Goal: Task Accomplishment & Management: Manage account settings

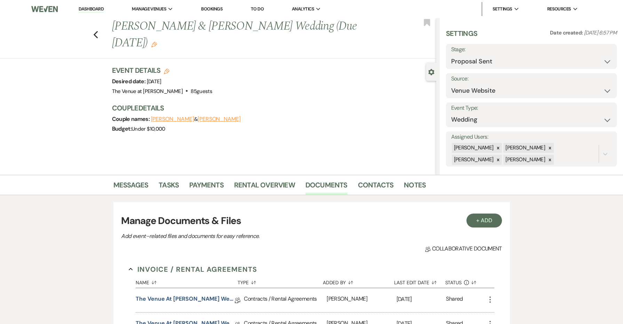
select select "6"
select select "5"
click at [525, 67] on link "Log Out" at bounding box center [528, 65] width 70 height 14
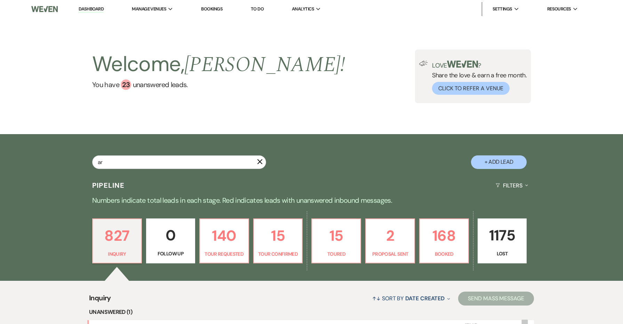
type input "a"
type input "dare"
select select "8"
select select "5"
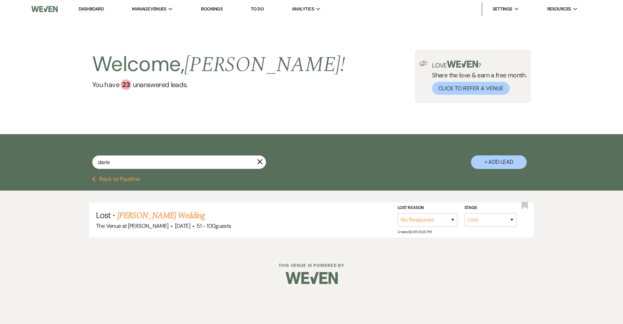
type input "darien"
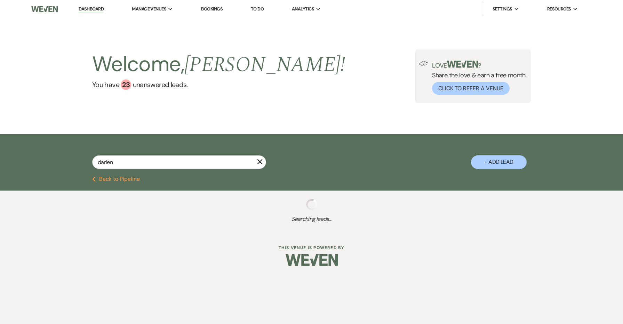
select select "8"
select select "5"
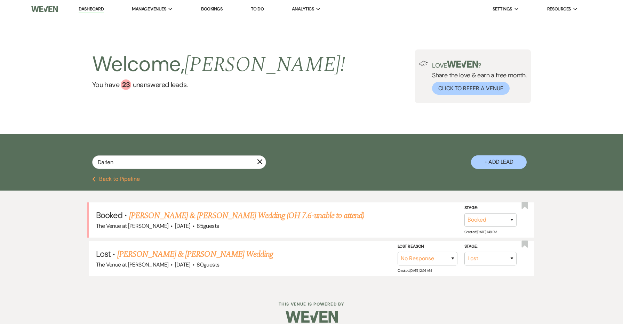
type input "Darien"
drag, startPoint x: 0, startPoint y: 0, endPoint x: 204, endPoint y: 215, distance: 296.7
click at [204, 215] on link "[PERSON_NAME] & [PERSON_NAME] Wedding (OH 7.6-unable to attend)" at bounding box center [247, 215] width 236 height 13
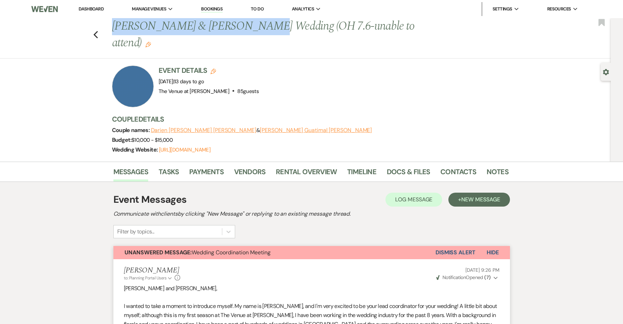
drag, startPoint x: 245, startPoint y: 28, endPoint x: 105, endPoint y: 29, distance: 139.6
click at [105, 29] on div "Previous [PERSON_NAME] & [PERSON_NAME] Wedding (OH 7.6-unable to attend) Edit B…" at bounding box center [304, 38] width 615 height 40
copy h1 "[PERSON_NAME] & [PERSON_NAME]"
click at [449, 166] on link "Contacts" at bounding box center [459, 173] width 36 height 15
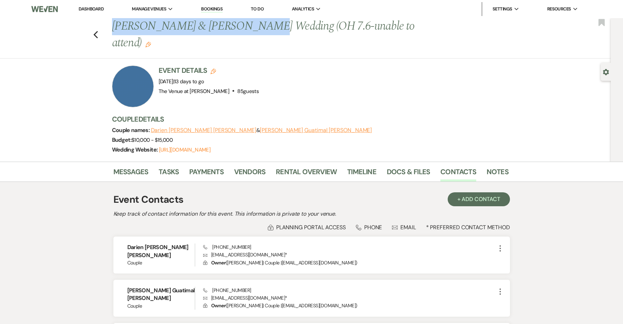
click at [92, 8] on link "Dashboard" at bounding box center [91, 9] width 25 height 6
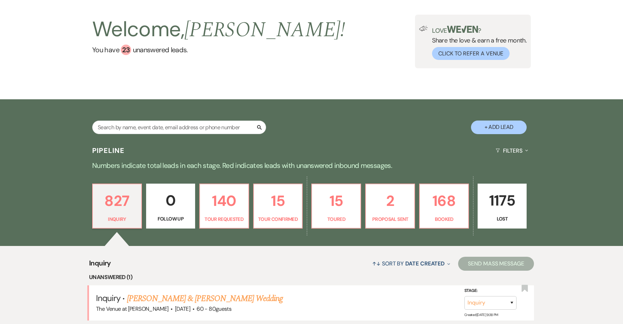
scroll to position [42, 0]
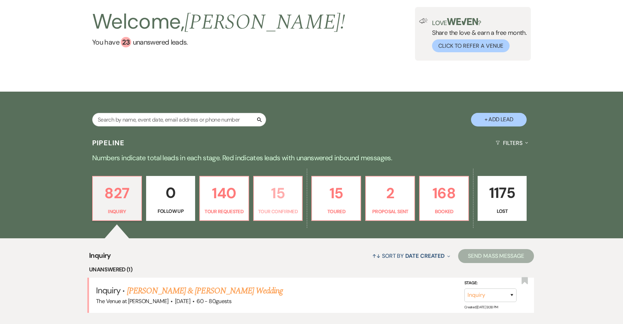
click at [277, 183] on p "15" at bounding box center [278, 192] width 40 height 23
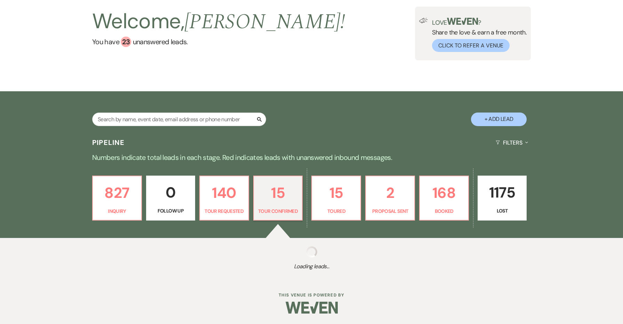
select select "4"
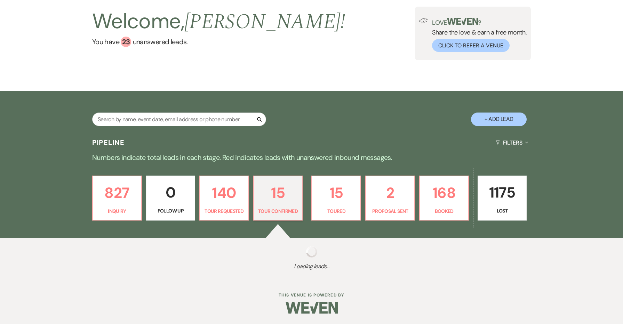
select select "4"
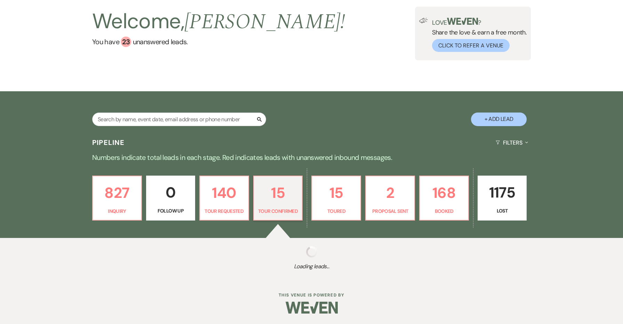
select select "4"
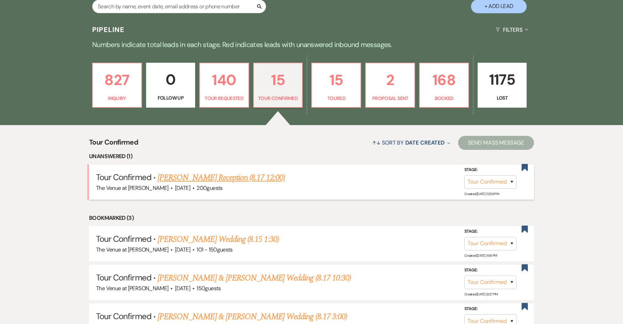
scroll to position [156, 0]
click at [228, 240] on link "[PERSON_NAME] Wedding (8.15 1:30)" at bounding box center [218, 239] width 121 height 13
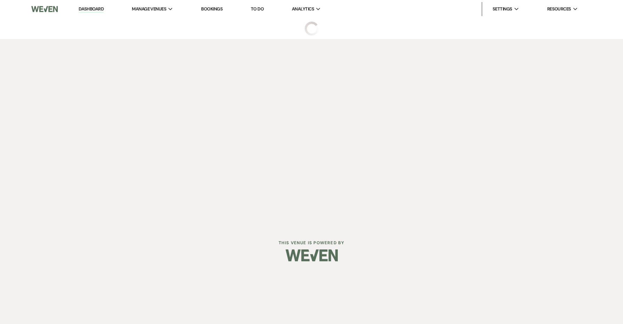
select select "4"
select select "2"
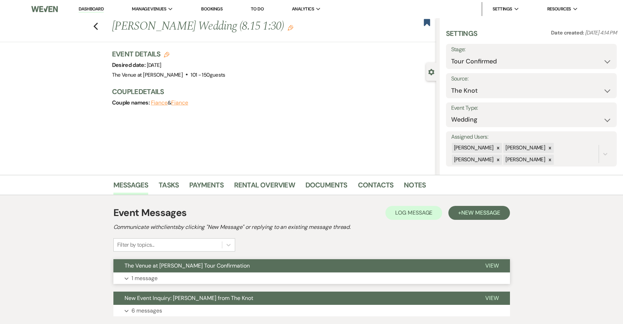
click at [231, 267] on span "The Venue at [PERSON_NAME] Tour Confirmation" at bounding box center [187, 265] width 125 height 7
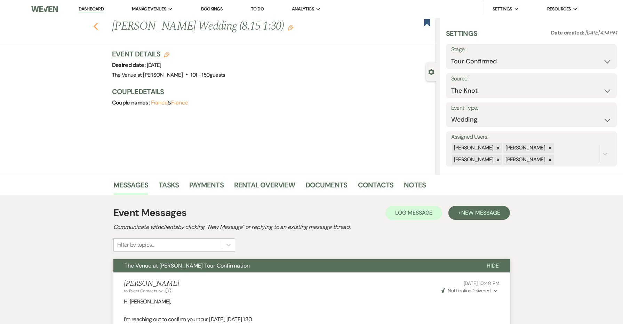
click at [98, 24] on icon "Previous" at bounding box center [95, 26] width 5 height 8
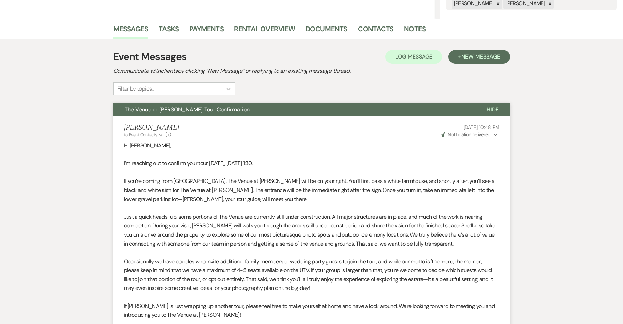
select select "4"
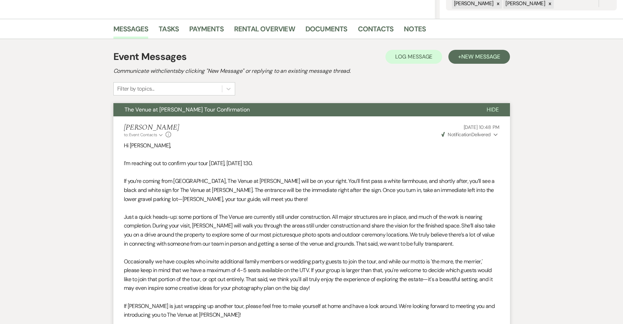
select select "4"
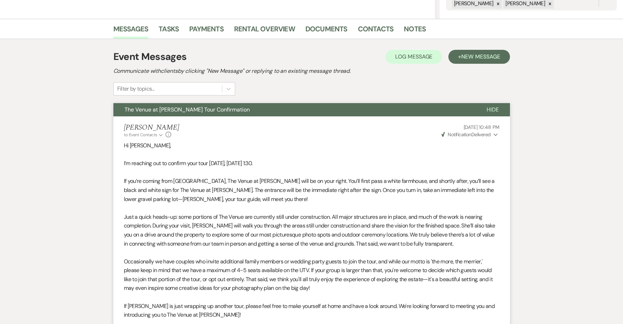
select select "4"
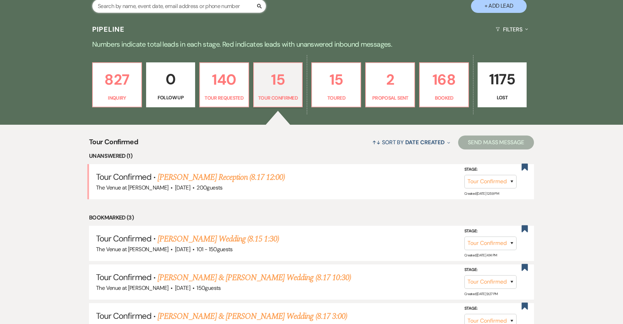
click at [240, 9] on input "text" at bounding box center [179, 6] width 174 height 14
type input "darien"
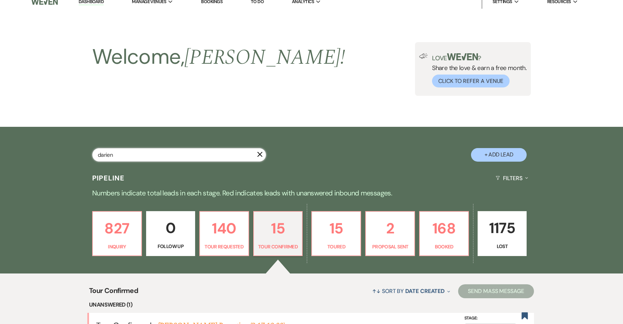
select select "8"
select select "5"
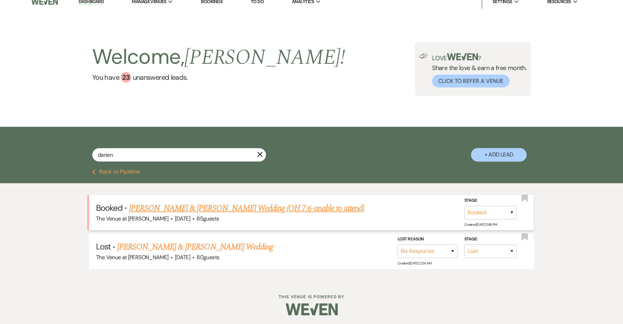
click at [277, 207] on link "[PERSON_NAME] & [PERSON_NAME] Wedding (OH 7.6-unable to attend)" at bounding box center [247, 208] width 236 height 13
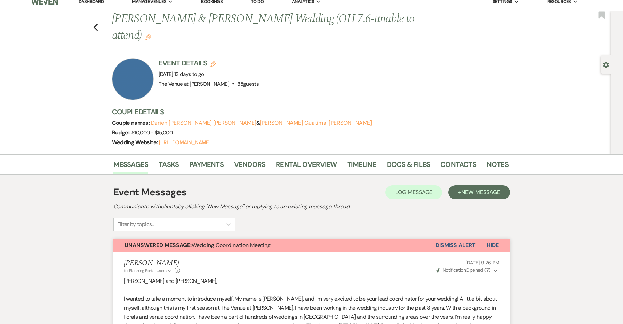
click at [450, 238] on button "Dismiss Alert" at bounding box center [456, 244] width 40 height 13
click at [422, 239] on button "Unanswered Message: Wedding Coordination Meeting" at bounding box center [267, 245] width 308 height 13
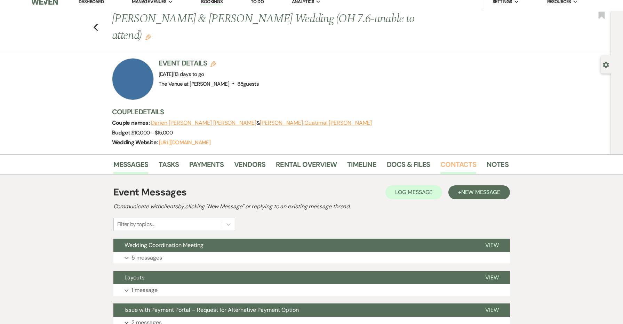
click at [463, 159] on link "Contacts" at bounding box center [459, 166] width 36 height 15
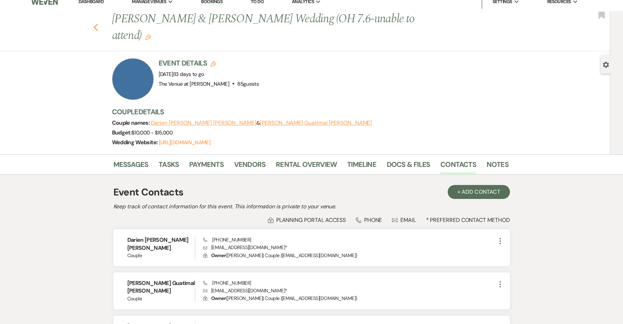
click at [95, 23] on icon "Previous" at bounding box center [95, 27] width 5 height 8
select select "8"
select select "5"
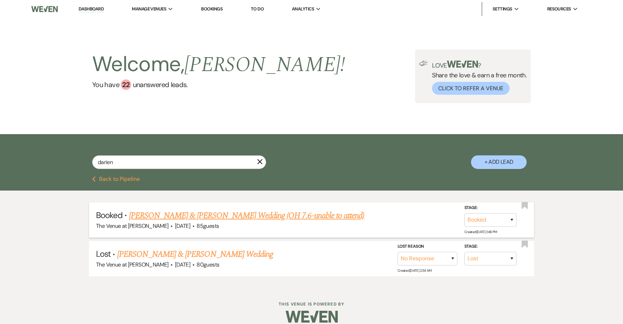
click at [176, 216] on link "[PERSON_NAME] & [PERSON_NAME] Wedding (OH 7.6-unable to attend)" at bounding box center [247, 215] width 236 height 13
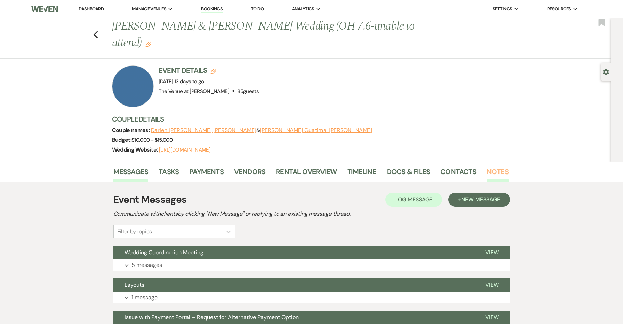
click at [494, 166] on link "Notes" at bounding box center [498, 173] width 22 height 15
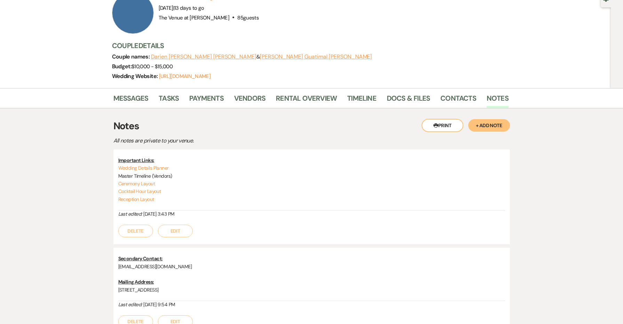
scroll to position [85, 0]
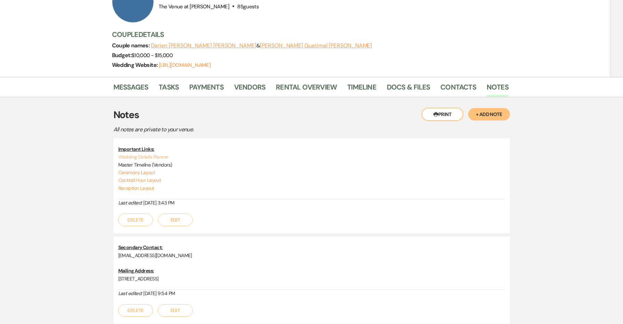
click at [150, 154] on link "Wedding Details Planner" at bounding box center [143, 157] width 50 height 6
click at [148, 169] on link "Ceremony Layout" at bounding box center [136, 172] width 37 height 6
click at [137, 177] on link "Cocktail Hour Layout" at bounding box center [139, 180] width 43 height 6
click at [144, 185] on link "Reception Layout" at bounding box center [136, 188] width 36 height 6
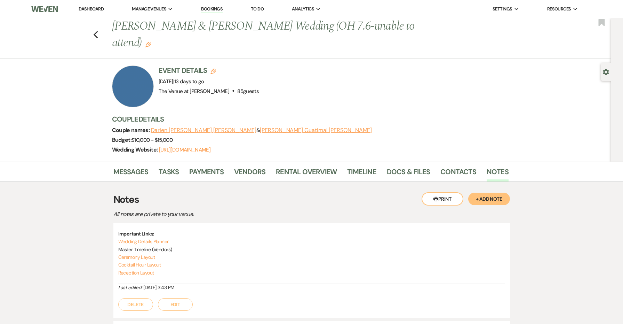
scroll to position [0, 0]
click at [97, 31] on icon "Previous" at bounding box center [95, 35] width 5 height 8
select select "8"
select select "5"
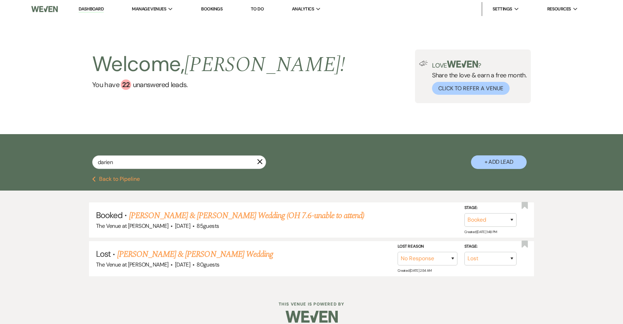
click at [259, 161] on icon "X" at bounding box center [260, 162] width 6 height 6
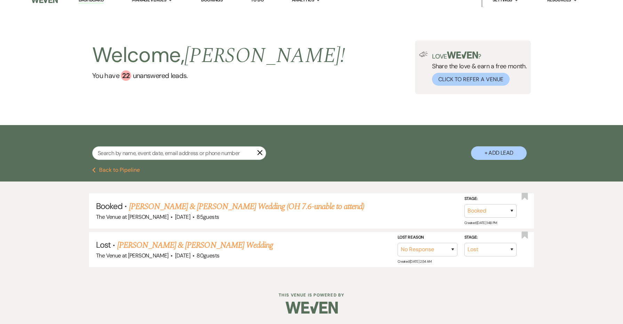
select select "4"
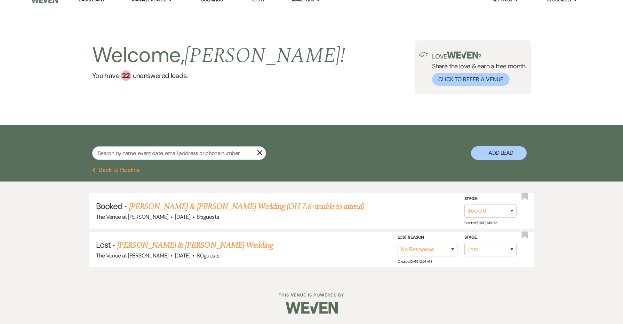
select select "4"
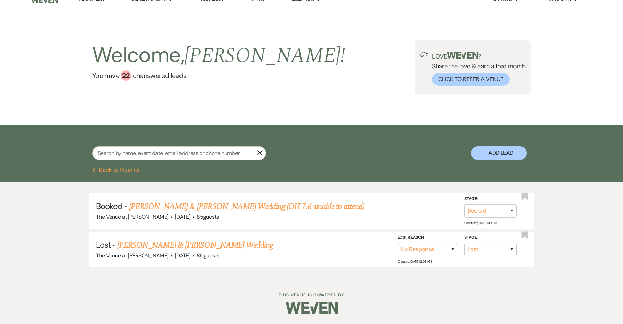
select select "4"
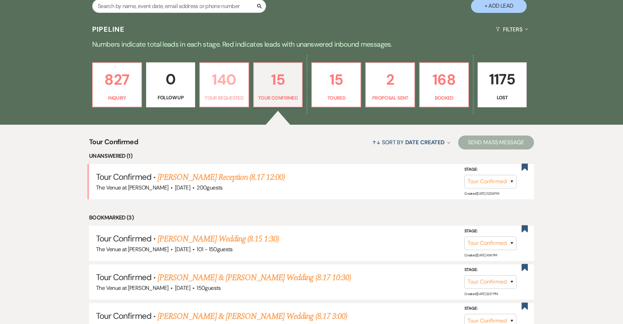
click at [232, 85] on p "140" at bounding box center [224, 79] width 40 height 23
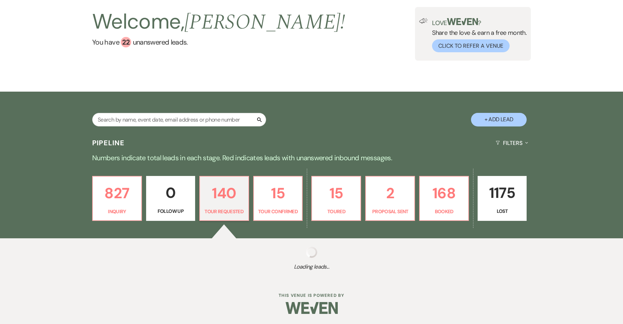
select select "2"
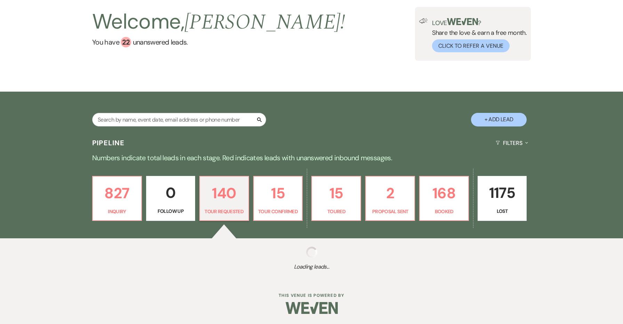
select select "2"
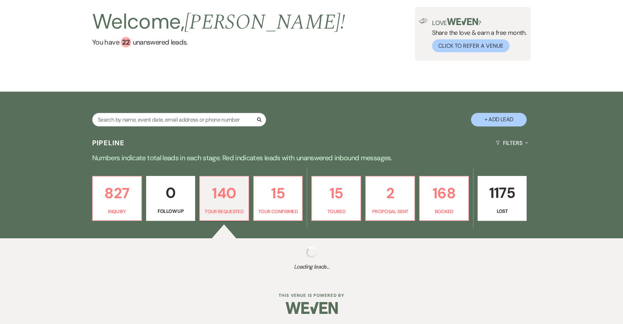
select select "2"
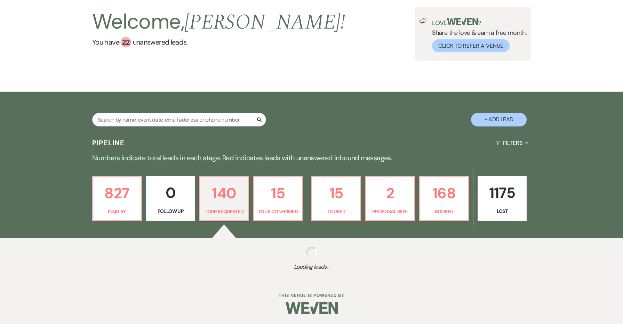
select select "2"
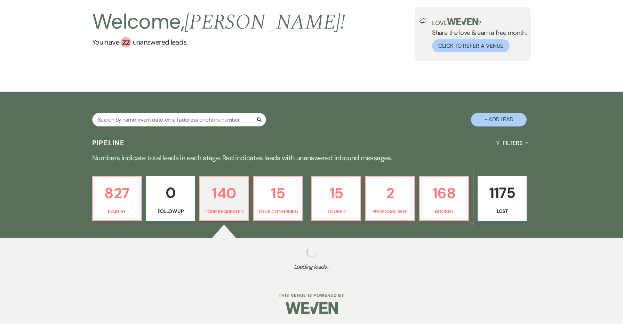
select select "2"
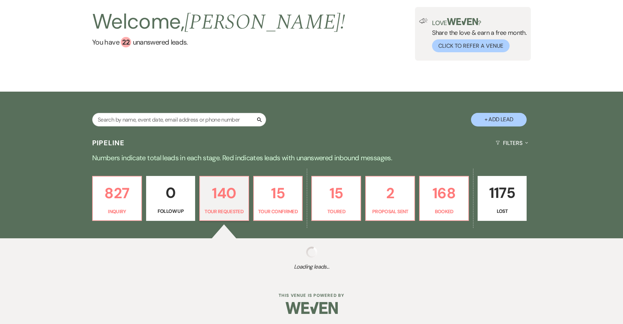
select select "2"
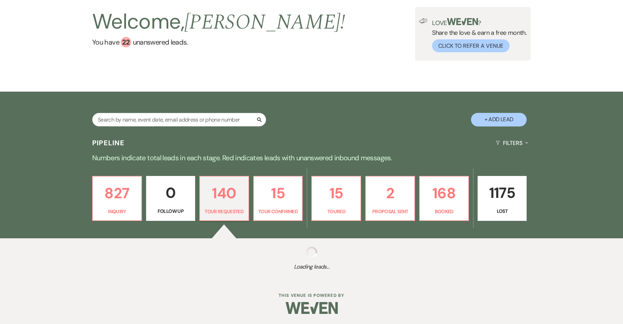
select select "2"
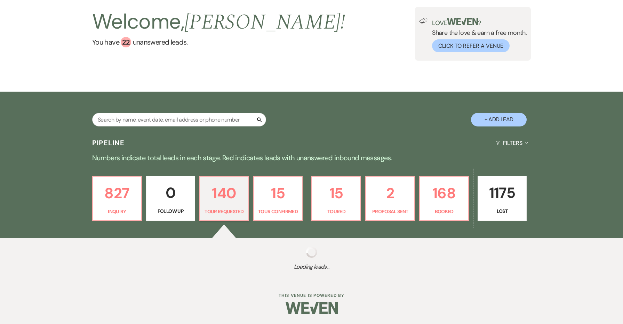
select select "2"
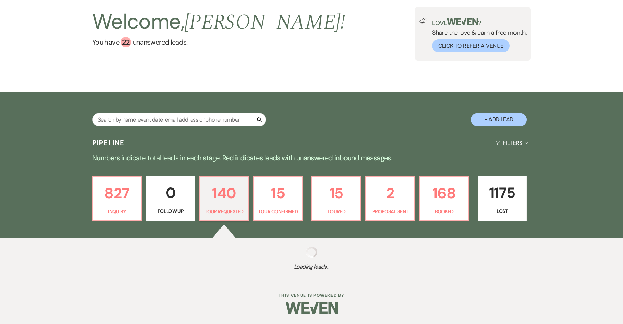
select select "2"
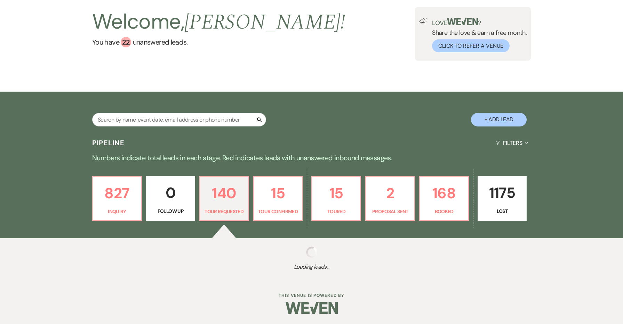
select select "2"
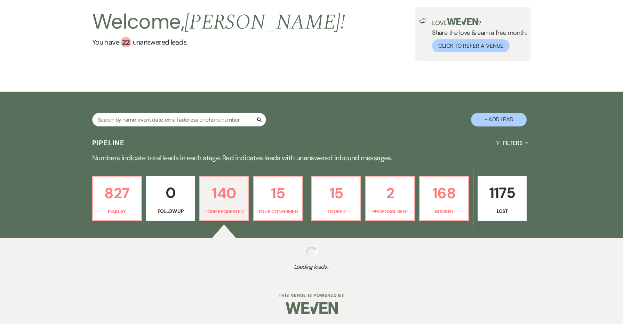
select select "2"
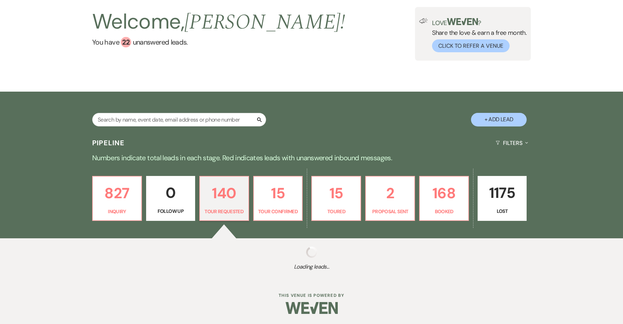
select select "2"
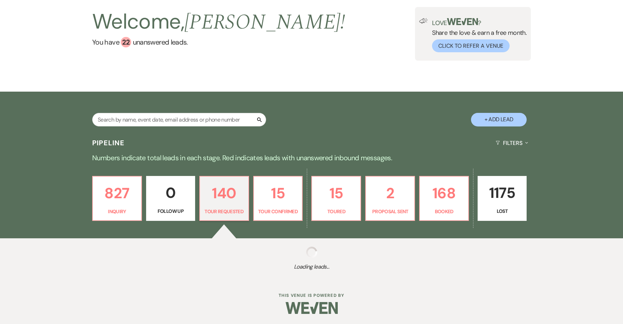
select select "2"
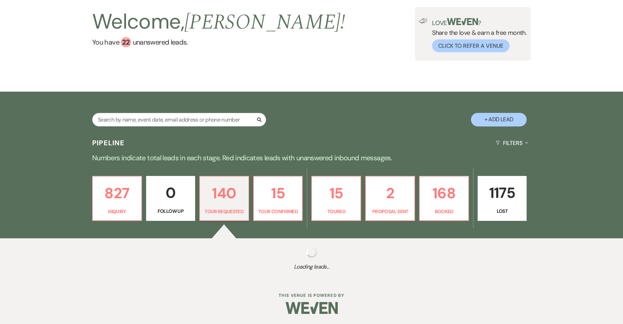
select select "2"
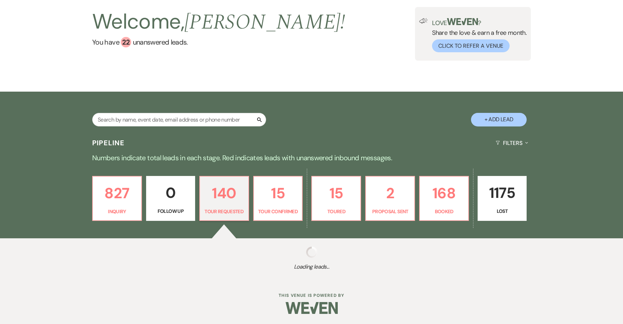
select select "2"
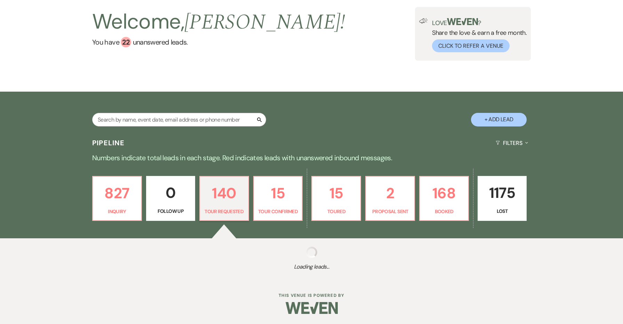
select select "2"
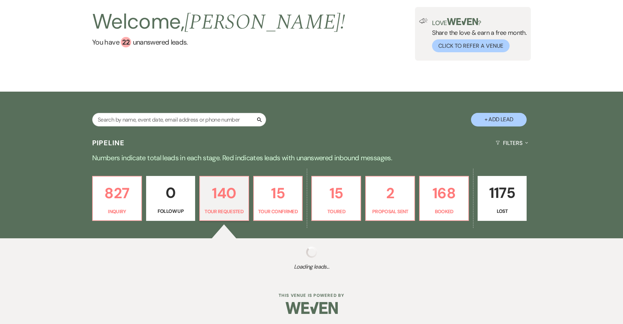
select select "2"
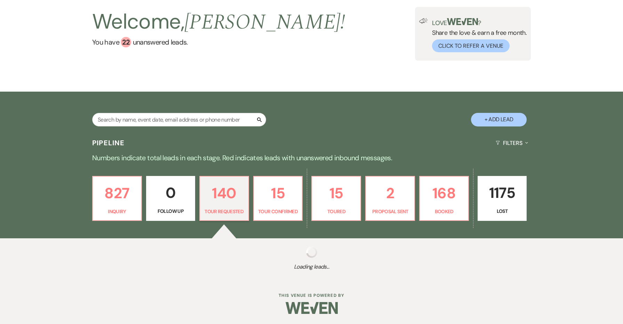
select select "2"
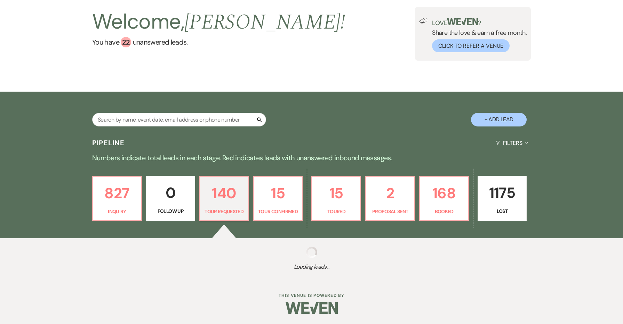
select select "2"
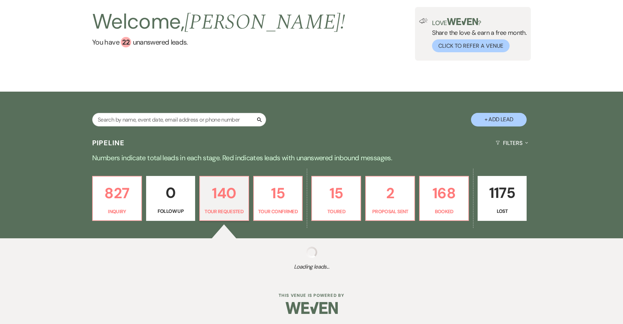
select select "2"
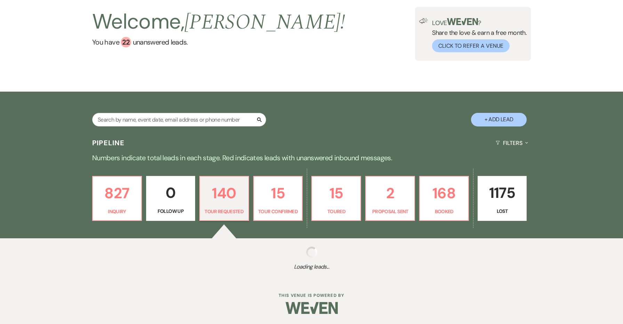
select select "2"
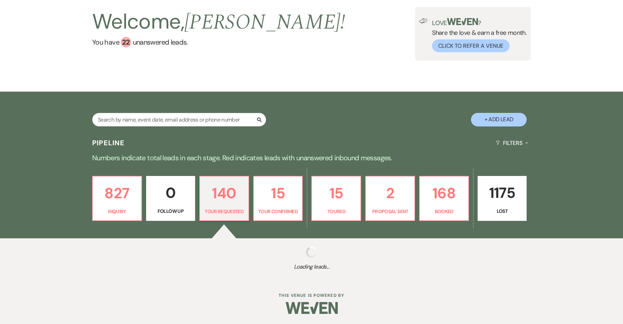
select select "2"
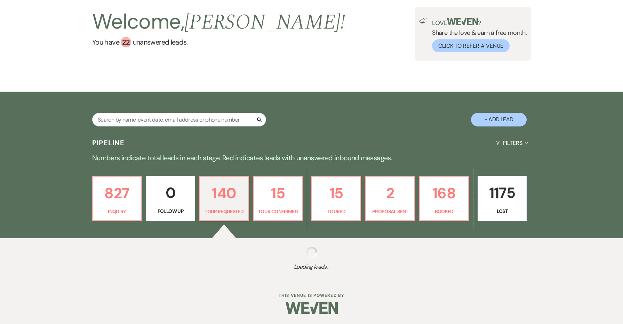
select select "2"
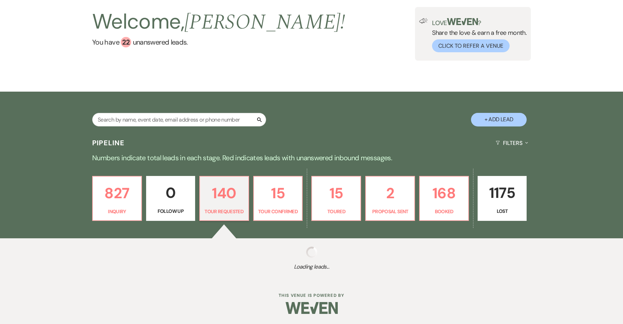
select select "2"
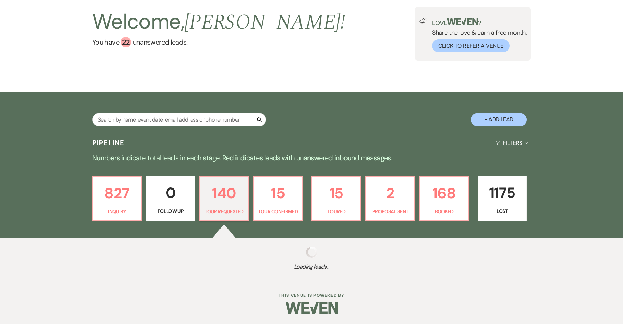
select select "2"
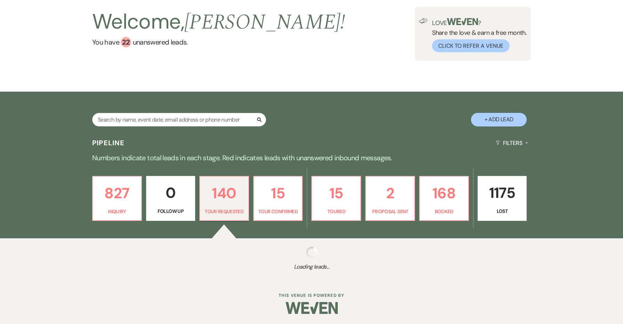
select select "2"
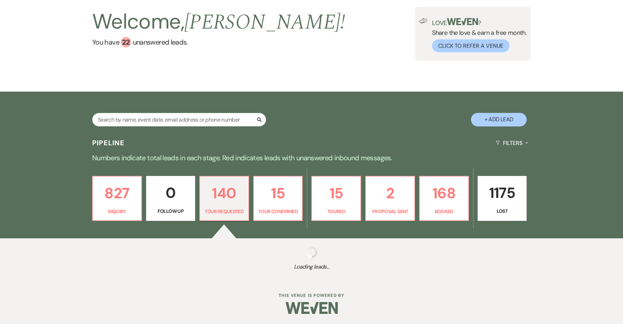
select select "2"
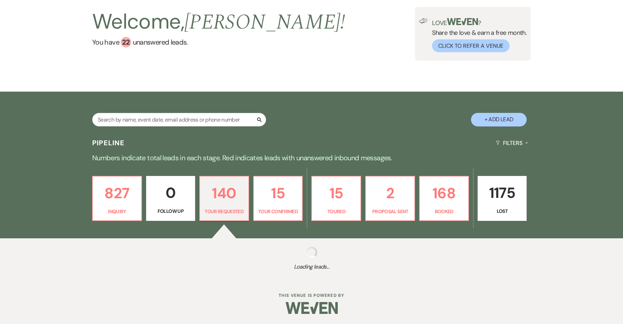
select select "2"
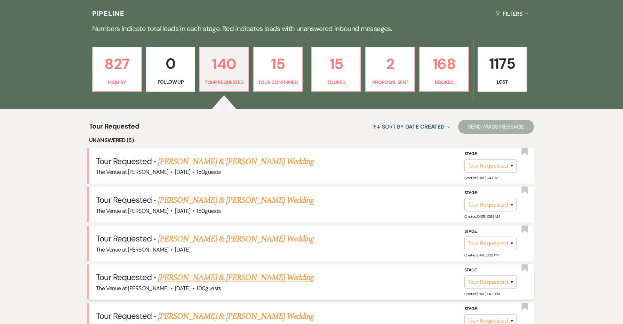
scroll to position [163, 0]
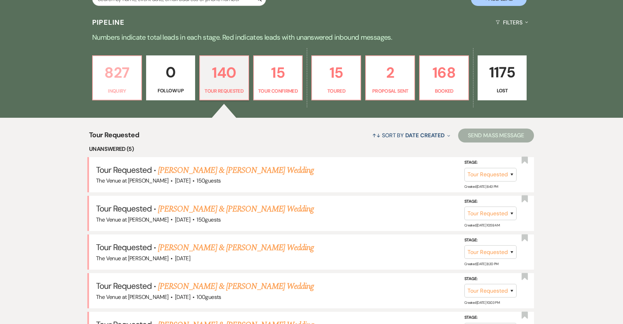
click at [112, 68] on p "827" at bounding box center [117, 72] width 40 height 23
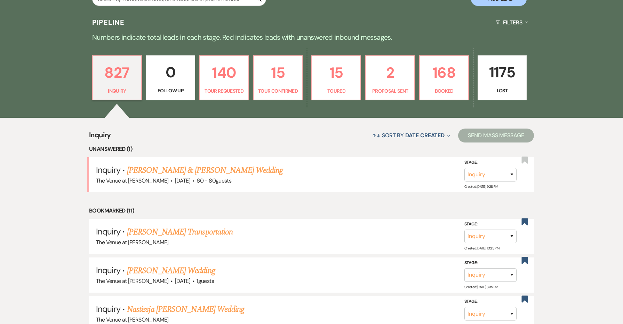
scroll to position [193, 0]
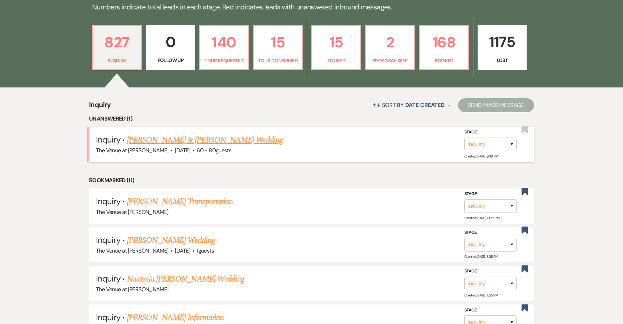
click at [193, 139] on link "[PERSON_NAME] & [PERSON_NAME] Wedding" at bounding box center [205, 140] width 156 height 13
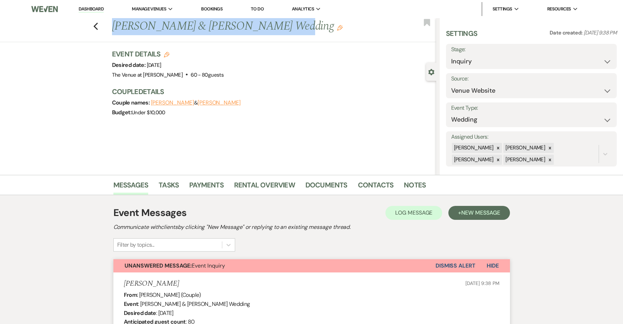
drag, startPoint x: 266, startPoint y: 26, endPoint x: 93, endPoint y: 31, distance: 173.1
click at [93, 31] on div "Previous [PERSON_NAME] & [PERSON_NAME] Wedding Edit Bookmark" at bounding box center [217, 30] width 440 height 24
copy h1 "[PERSON_NAME] & [PERSON_NAME]"
click at [337, 28] on use "button" at bounding box center [340, 28] width 6 height 6
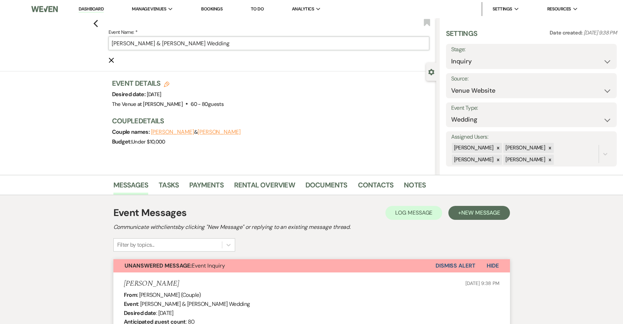
click at [266, 47] on input "[PERSON_NAME] & [PERSON_NAME] Wedding" at bounding box center [269, 44] width 321 height 14
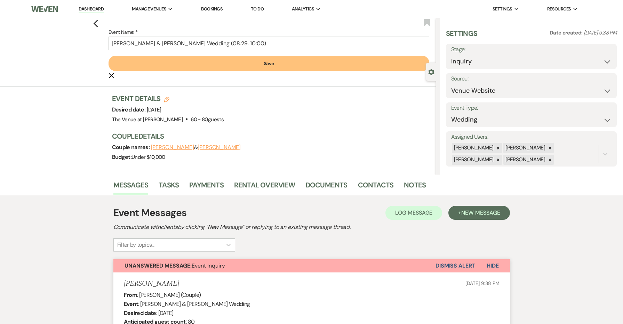
click at [253, 60] on button "Save" at bounding box center [269, 63] width 321 height 15
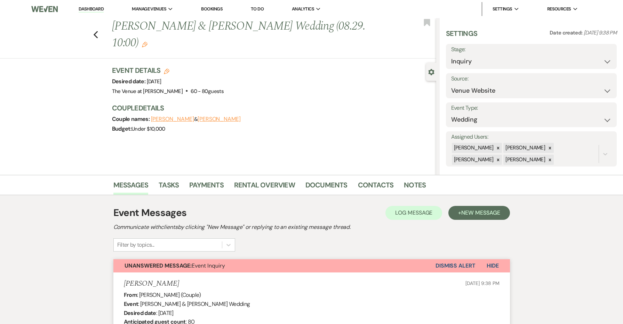
click at [497, 82] on label "Source:" at bounding box center [532, 79] width 160 height 10
click at [493, 54] on label "Stage:" at bounding box center [532, 50] width 160 height 10
click at [605, 63] on div "Save" at bounding box center [597, 56] width 40 height 25
click at [600, 50] on button "Save" at bounding box center [599, 56] width 37 height 14
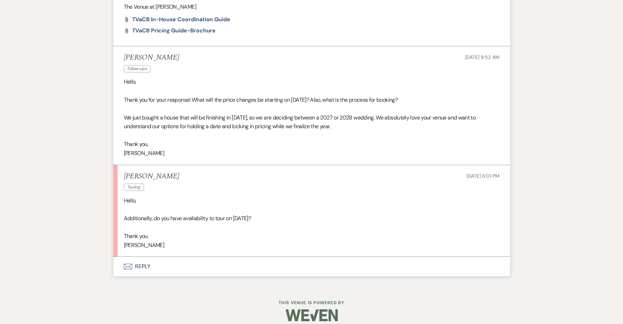
scroll to position [828, 0]
click at [138, 258] on button "Envelope Reply" at bounding box center [311, 266] width 397 height 19
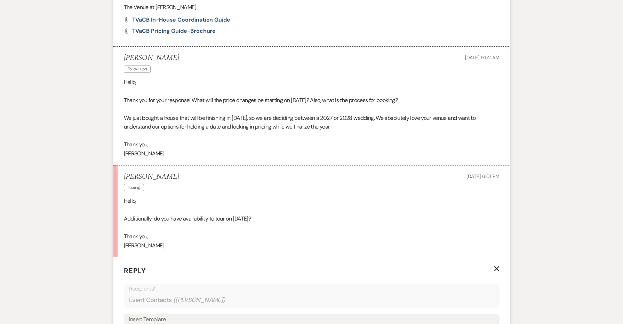
scroll to position [960, 0]
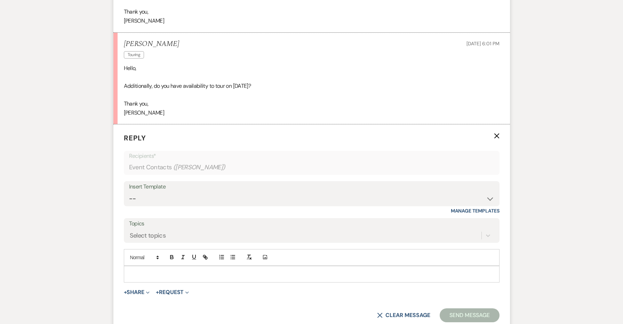
click at [142, 108] on p "[PERSON_NAME]" at bounding box center [312, 112] width 376 height 9
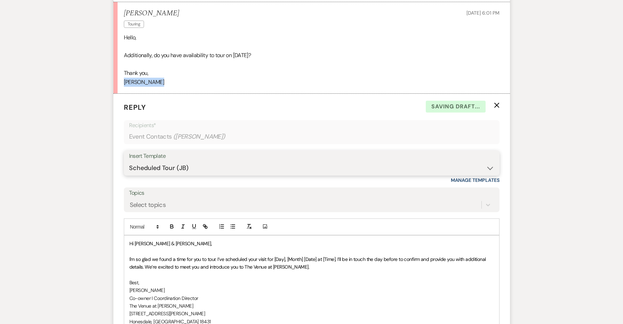
scroll to position [995, 0]
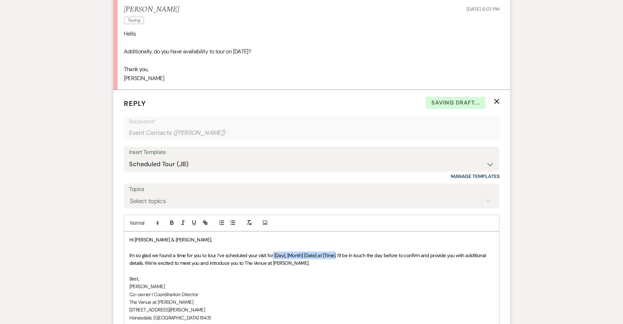
drag, startPoint x: 336, startPoint y: 246, endPoint x: 274, endPoint y: 243, distance: 62.1
click at [274, 252] on span "I'm so glad we found a time for you to tour. I’ve scheduled your visit for [Day…" at bounding box center [308, 259] width 358 height 14
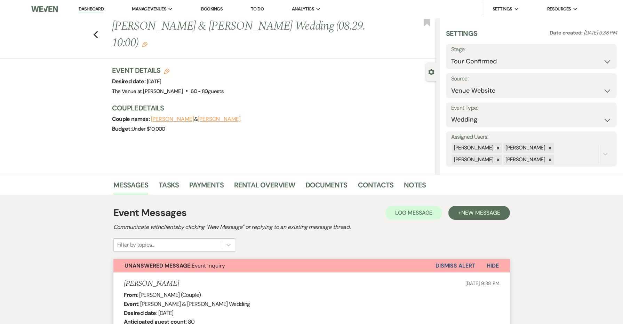
scroll to position [0, 0]
click at [147, 44] on use "button" at bounding box center [145, 45] width 6 height 6
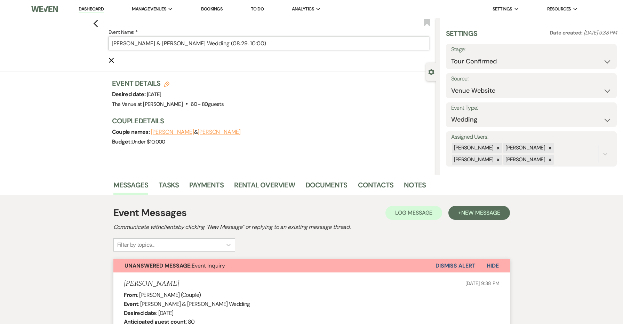
drag, startPoint x: 261, startPoint y: 44, endPoint x: 241, endPoint y: 43, distance: 20.9
click at [241, 43] on input "[PERSON_NAME] & [PERSON_NAME] Wedding (08.29. 10:00)" at bounding box center [269, 44] width 321 height 14
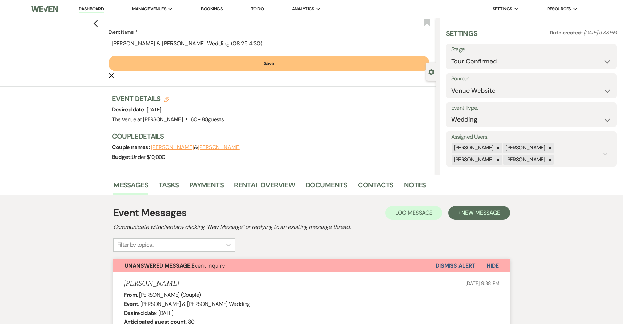
click at [258, 61] on button "Save" at bounding box center [269, 63] width 321 height 15
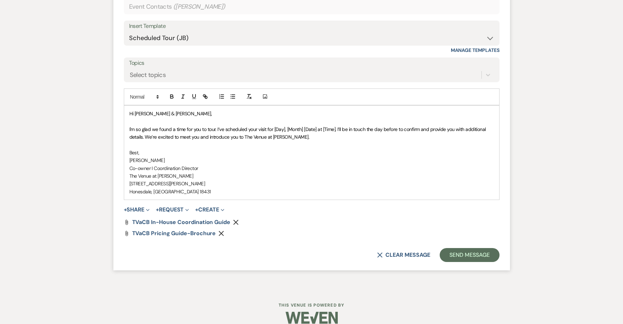
scroll to position [1121, 0]
drag, startPoint x: 337, startPoint y: 121, endPoint x: 273, endPoint y: 118, distance: 63.8
click at [273, 126] on span "I'm so glad we found a time for you to tour. I’ve scheduled your visit for [Day…" at bounding box center [308, 133] width 358 height 14
click at [473, 248] on button "Send Message" at bounding box center [470, 255] width 60 height 14
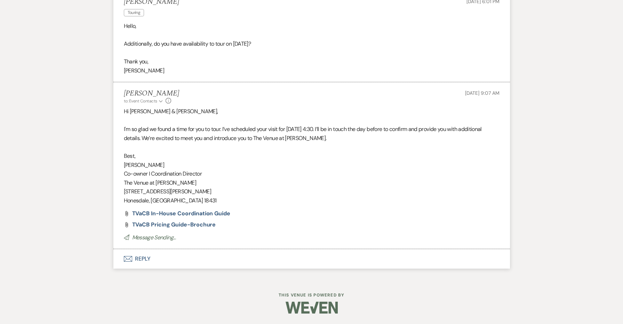
scroll to position [992, 0]
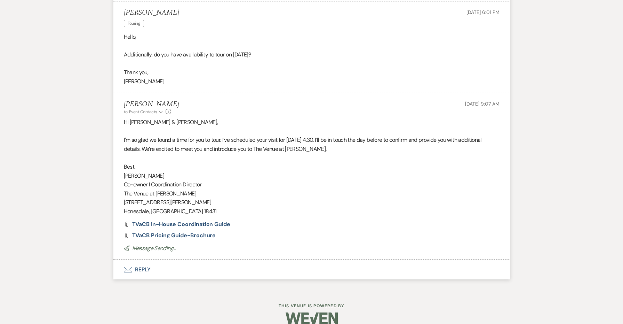
drag, startPoint x: 473, startPoint y: 251, endPoint x: 506, endPoint y: 353, distance: 106.7
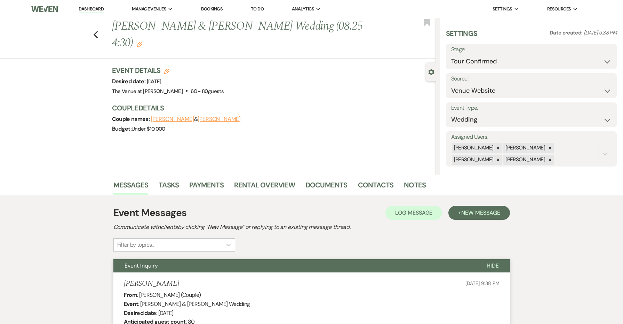
scroll to position [0, 0]
click at [87, 9] on link "Dashboard" at bounding box center [91, 9] width 25 height 7
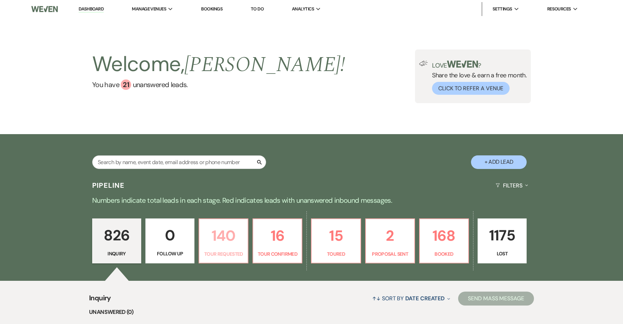
click at [228, 236] on p "140" at bounding box center [224, 235] width 40 height 23
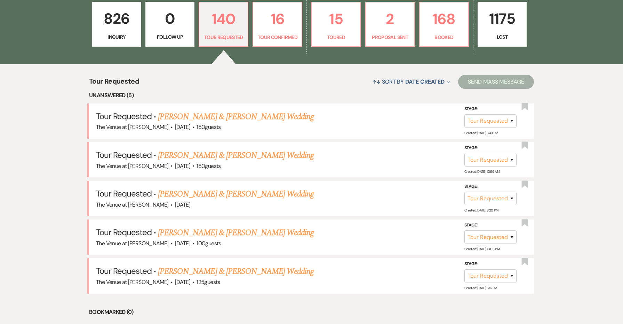
scroll to position [218, 0]
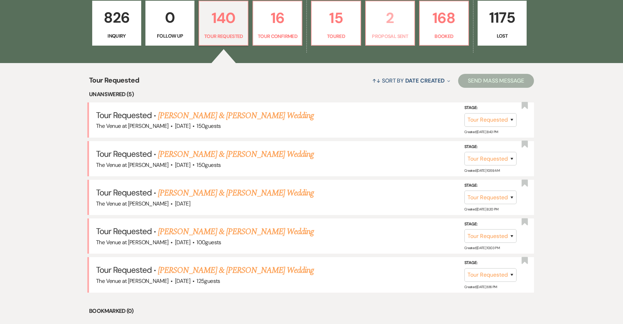
click at [383, 25] on p "2" at bounding box center [390, 17] width 40 height 23
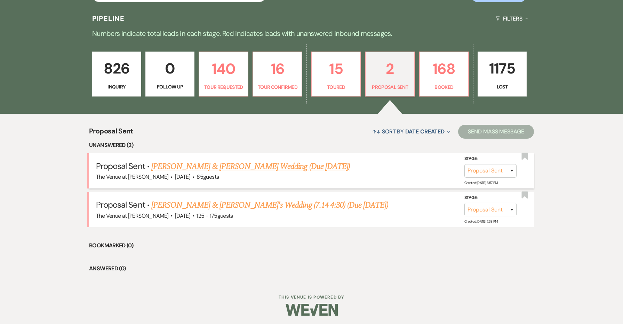
scroll to position [166, 0]
click at [273, 208] on link "[PERSON_NAME] & [PERSON_NAME]'s Wedding (7.14 4:30) (Due [DATE])" at bounding box center [269, 205] width 237 height 13
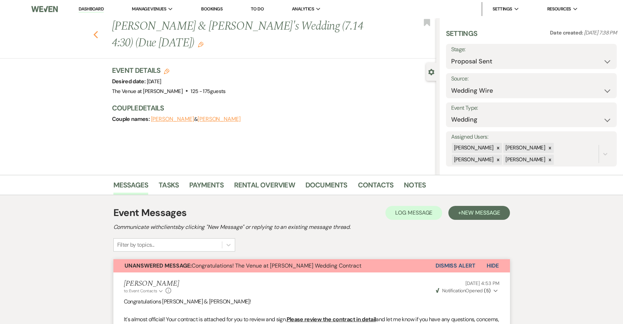
click at [93, 31] on icon "Previous" at bounding box center [95, 35] width 5 height 8
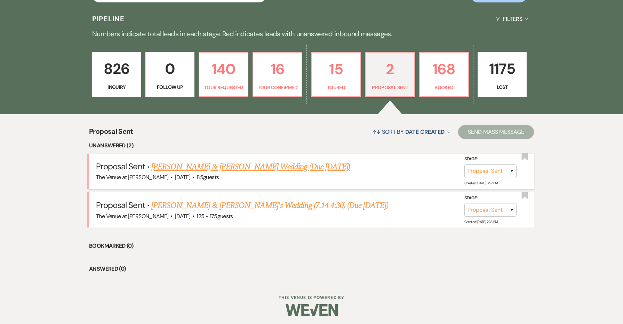
click at [213, 162] on link "[PERSON_NAME] & [PERSON_NAME] Wedding (Due [DATE])" at bounding box center [250, 166] width 199 height 13
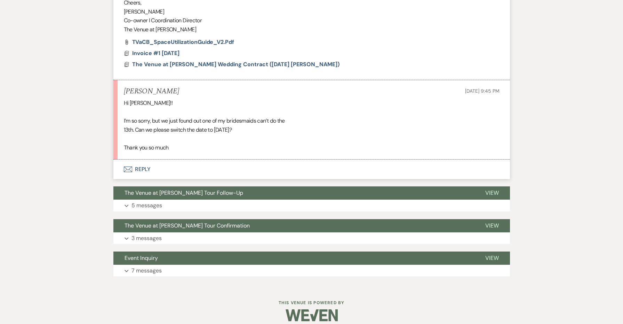
scroll to position [494, 0]
click at [144, 160] on button "Envelope Reply" at bounding box center [311, 169] width 397 height 19
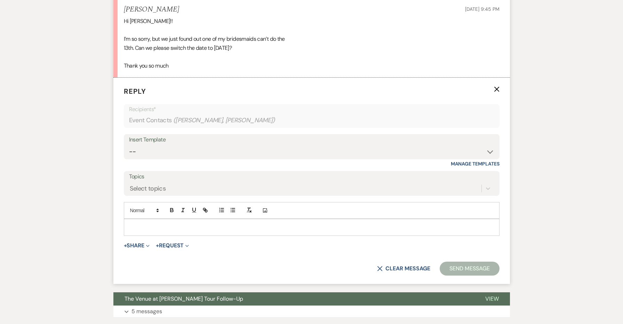
scroll to position [588, 0]
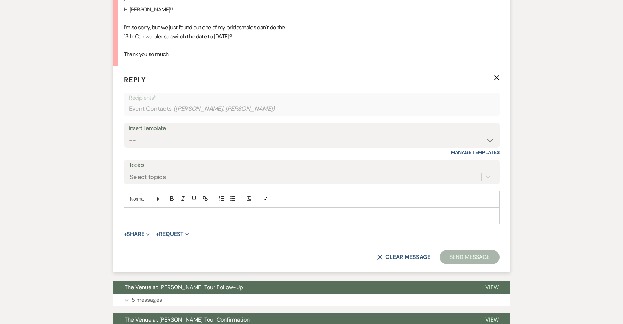
click at [143, 212] on p at bounding box center [311, 216] width 365 height 8
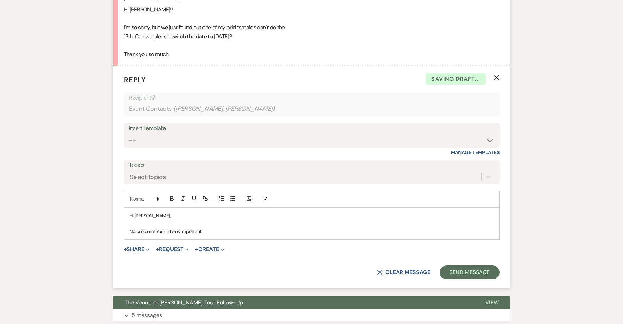
click at [158, 227] on p "No problem! Your tribe is important!" at bounding box center [311, 231] width 365 height 8
click at [245, 230] on div "Hi [PERSON_NAME], No problem-your tribe is important!" at bounding box center [311, 223] width 375 height 32
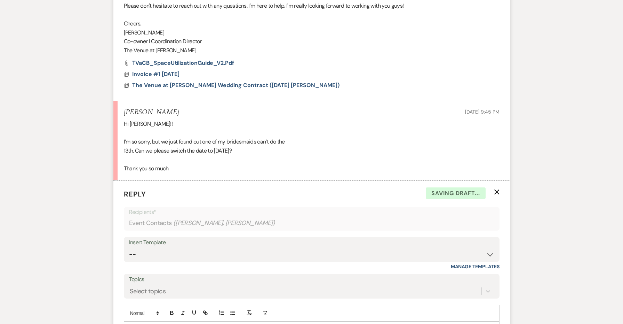
scroll to position [274, 0]
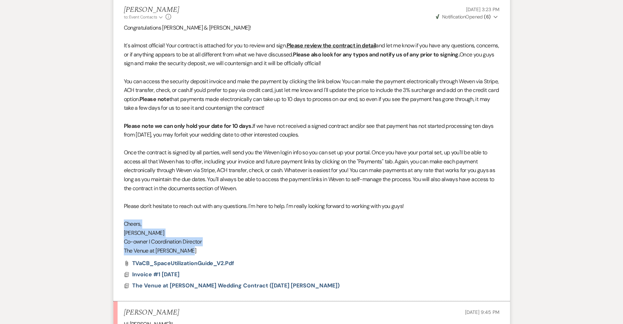
drag, startPoint x: 206, startPoint y: 241, endPoint x: 112, endPoint y: 216, distance: 97.4
click at [112, 216] on div "Messages Tasks Payments Rental Overview Documents Contacts Notes Event Messages…" at bounding box center [311, 313] width 623 height 825
copy div "Cheers, [PERSON_NAME] I Coordination Director The Venue at [PERSON_NAME]"
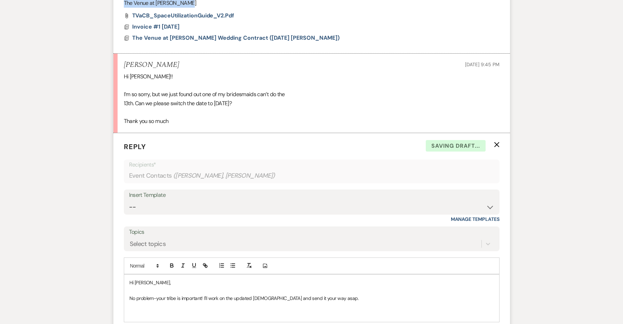
scroll to position [593, 0]
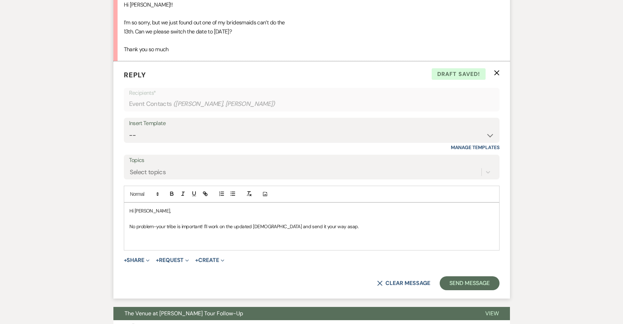
click at [141, 238] on div "Hi [PERSON_NAME], No problem-your tribe is important! I'll work on the updated …" at bounding box center [311, 226] width 375 height 47
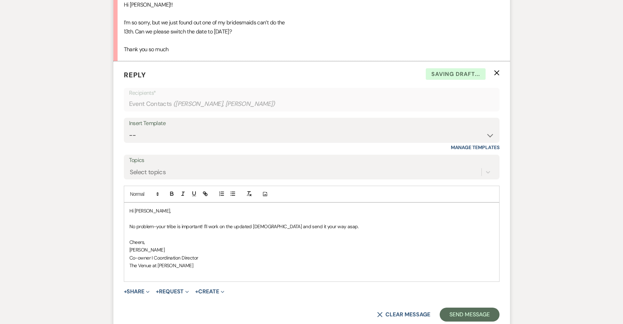
click at [133, 239] on span "Cheers," at bounding box center [137, 242] width 16 height 6
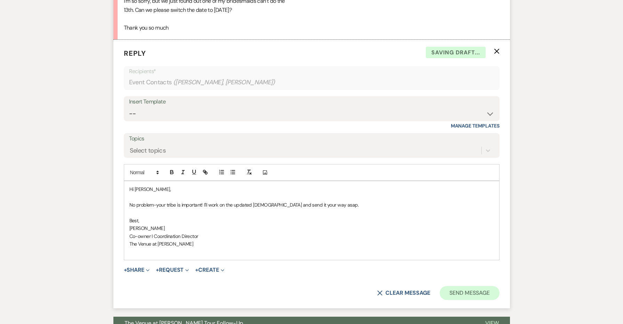
click at [446, 286] on button "Send Message" at bounding box center [470, 293] width 60 height 14
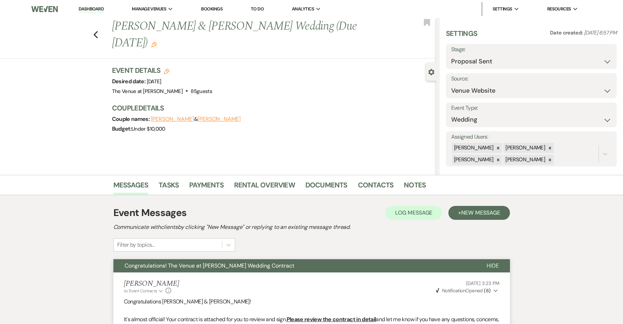
scroll to position [0, 0]
click at [157, 44] on use "button" at bounding box center [154, 45] width 6 height 6
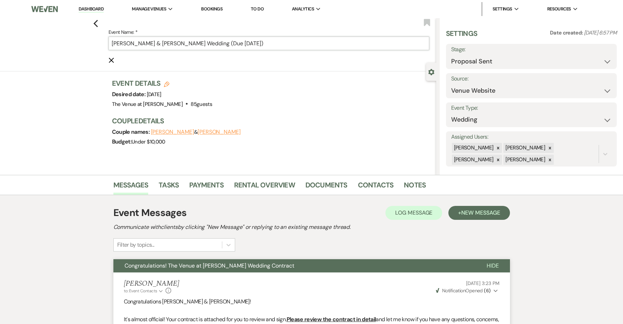
click at [268, 43] on input "[PERSON_NAME] & [PERSON_NAME] Wedding (Due [DATE])" at bounding box center [269, 44] width 321 height 14
click at [266, 43] on input "[PERSON_NAME] & [PERSON_NAME] Wedding (Due [DATE])" at bounding box center [269, 44] width 321 height 14
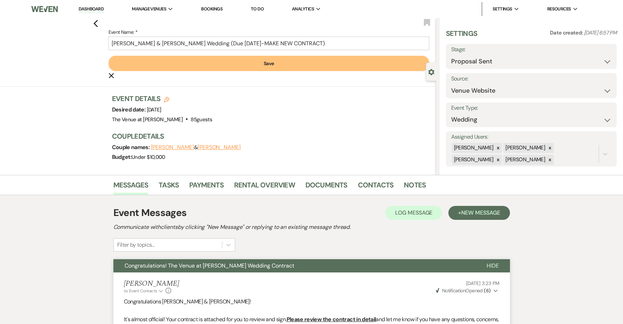
click at [268, 63] on button "Save" at bounding box center [269, 63] width 321 height 15
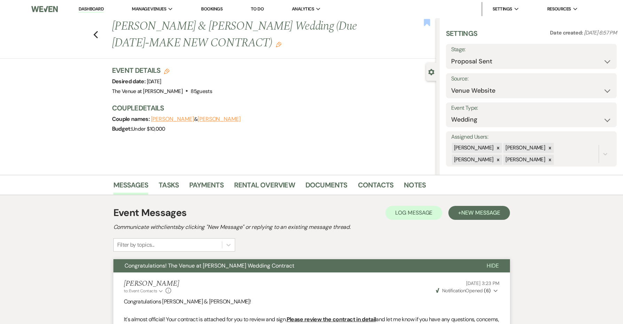
click at [428, 26] on icon "Bookmark" at bounding box center [427, 22] width 7 height 8
click at [96, 35] on icon "Previous" at bounding box center [95, 35] width 5 height 8
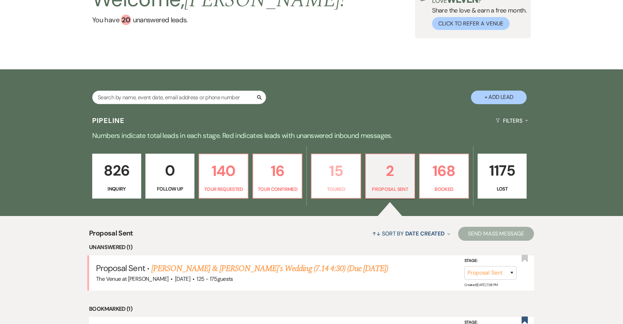
scroll to position [55, 0]
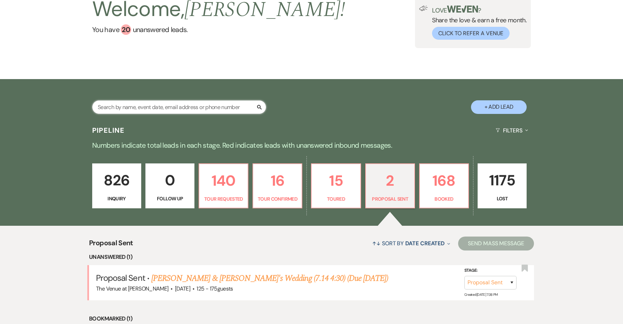
click at [236, 104] on input "text" at bounding box center [179, 107] width 174 height 14
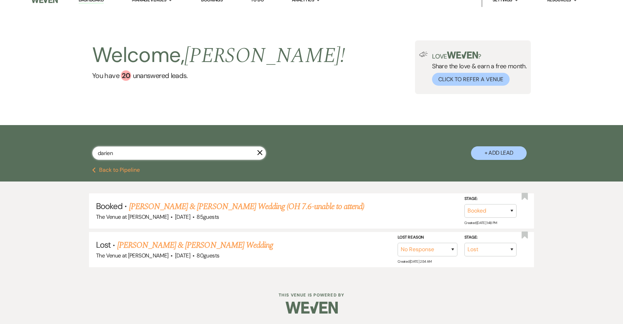
scroll to position [7, 0]
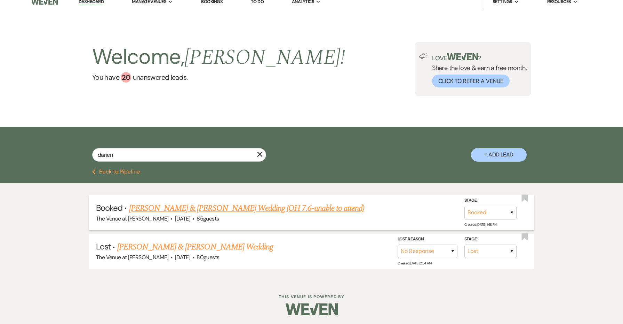
click at [233, 211] on link "[PERSON_NAME] & [PERSON_NAME] Wedding (OH 7.6-unable to attend)" at bounding box center [247, 208] width 236 height 13
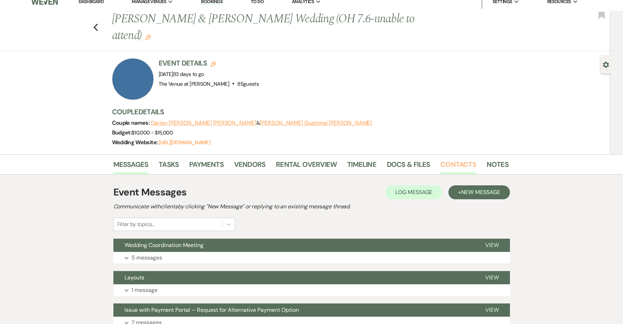
click at [446, 159] on link "Contacts" at bounding box center [459, 166] width 36 height 15
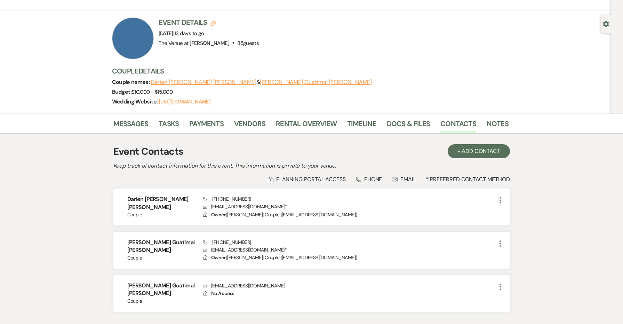
click at [350, 203] on div "Darien [PERSON_NAME] [PERSON_NAME] Couple Phone [PHONE_NUMBER] Envelope [EMAIL_…" at bounding box center [311, 206] width 397 height 37
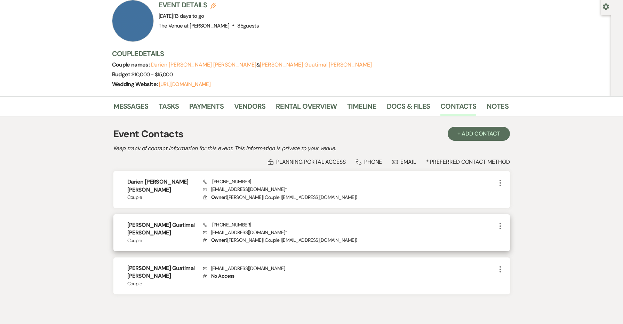
scroll to position [65, 0]
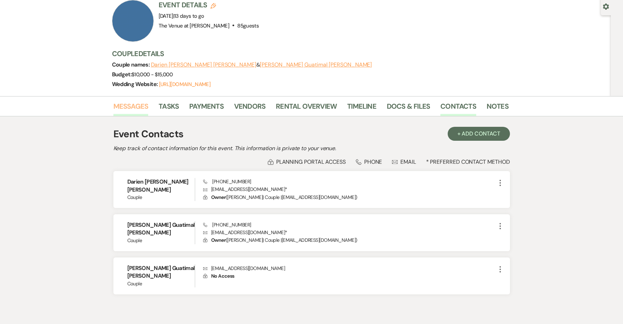
click at [136, 101] on link "Messages" at bounding box center [130, 108] width 35 height 15
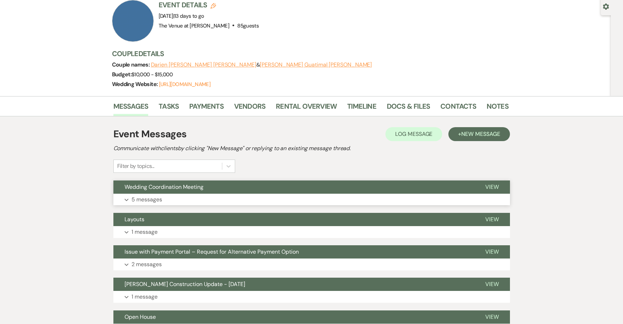
click at [155, 180] on button "Wedding Coordination Meeting" at bounding box center [293, 186] width 361 height 13
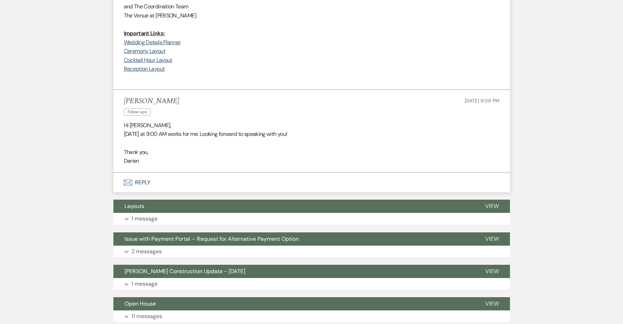
click at [142, 173] on button "Envelope Reply" at bounding box center [311, 182] width 397 height 19
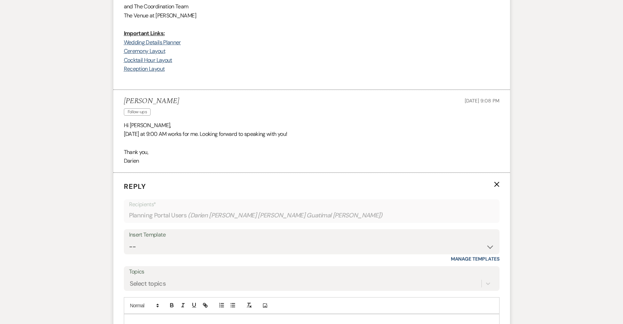
scroll to position [1034, 0]
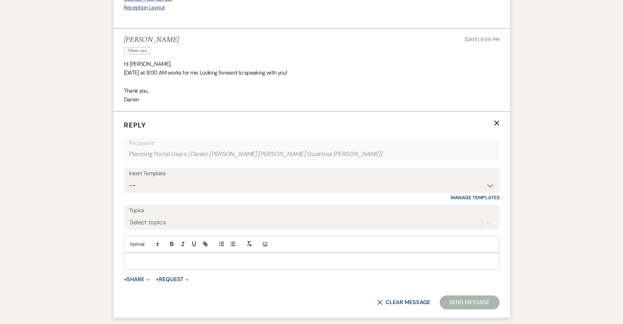
click at [157, 253] on div at bounding box center [311, 261] width 375 height 16
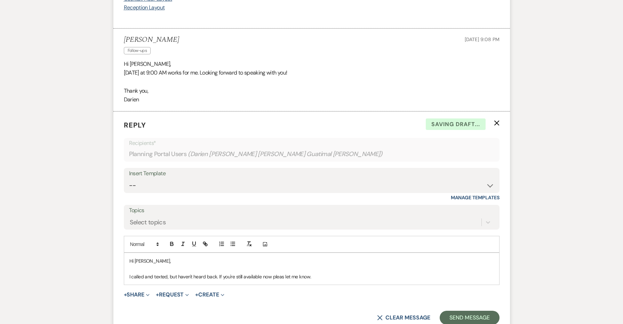
click at [280, 273] on p "I called and texted, but haven't heard back. If you're still available now plea…" at bounding box center [311, 277] width 365 height 8
click at [317, 273] on p "I called and texted, but haven't heard back. If you're still available now plea…" at bounding box center [311, 277] width 365 height 8
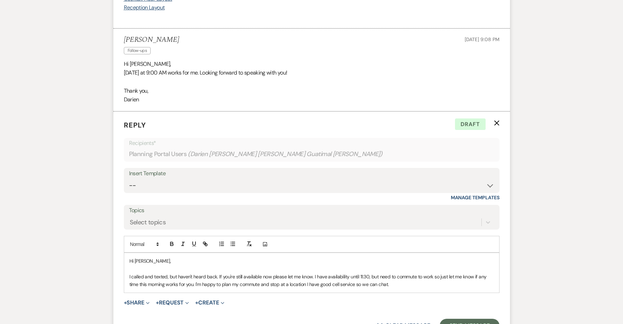
click at [221, 273] on p "I called and texted, but haven't heard back. If you're still available now plea…" at bounding box center [311, 281] width 365 height 16
click at [218, 273] on p "I called and texted, but haven't heard back. If you're still available now plea…" at bounding box center [311, 281] width 365 height 16
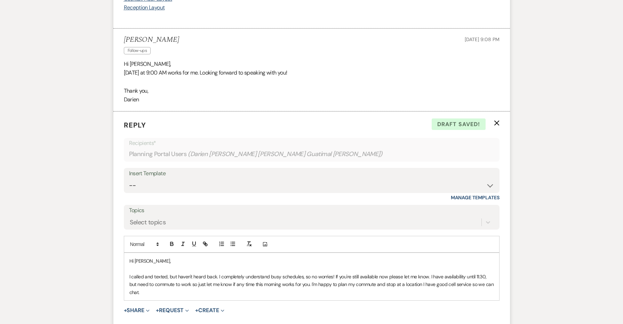
click at [272, 273] on p "I called and texted, but haven't heard back. I completely understand busy sched…" at bounding box center [311, 284] width 365 height 23
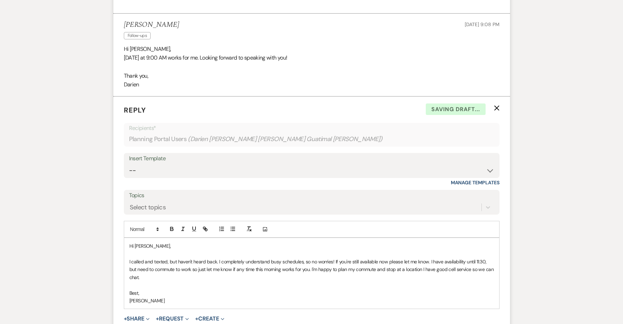
scroll to position [1052, 0]
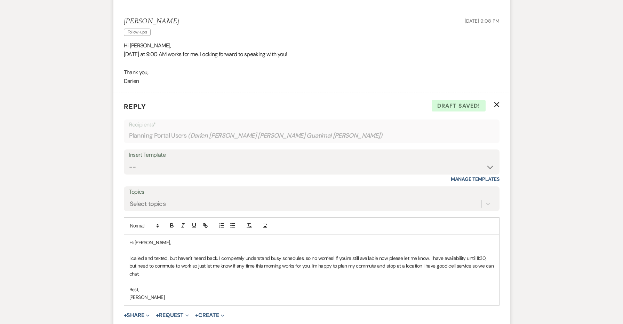
click at [128, 234] on div "Hi [PERSON_NAME], I called and texted, but haven't heard back. I completely und…" at bounding box center [311, 269] width 375 height 71
click at [412, 254] on p "Good morning! I called and texted, but haven't heard back. I completely underst…" at bounding box center [311, 265] width 365 height 23
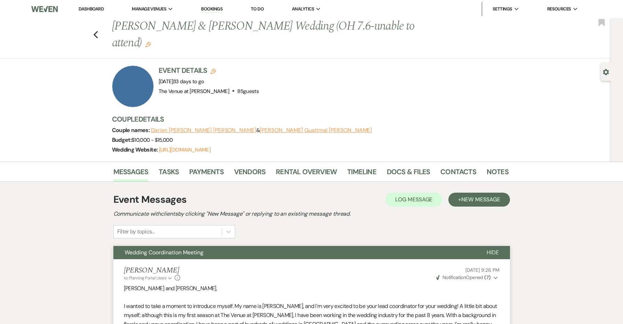
scroll to position [0, 0]
click at [95, 31] on use "button" at bounding box center [95, 35] width 5 height 8
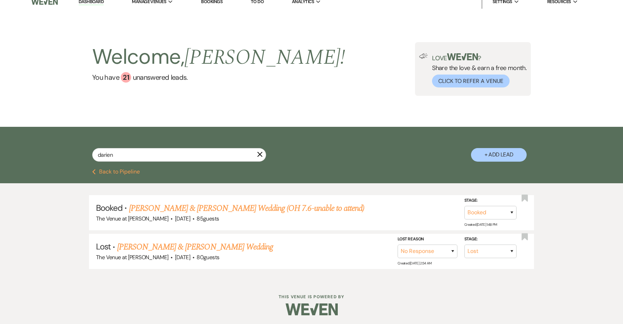
click at [260, 153] on icon "X" at bounding box center [260, 154] width 6 height 6
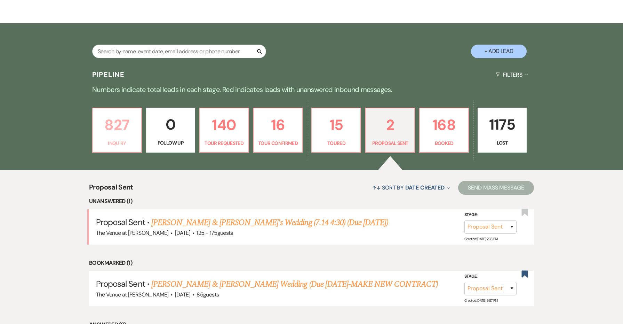
scroll to position [117, 0]
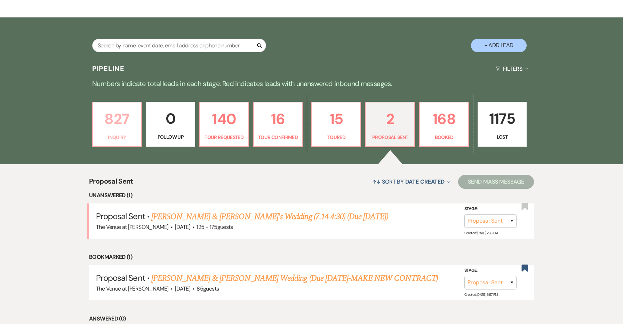
click at [99, 124] on p "827" at bounding box center [117, 118] width 40 height 23
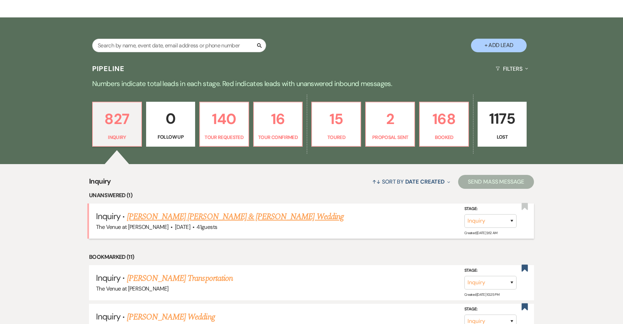
click at [165, 215] on link "[PERSON_NAME] [PERSON_NAME] & [PERSON_NAME] Wedding" at bounding box center [235, 216] width 217 height 13
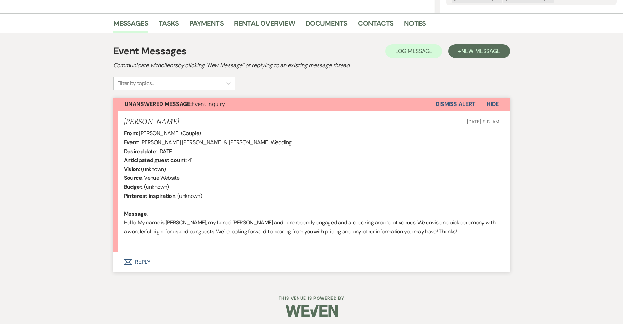
click at [148, 259] on button "Envelope Reply" at bounding box center [311, 261] width 397 height 19
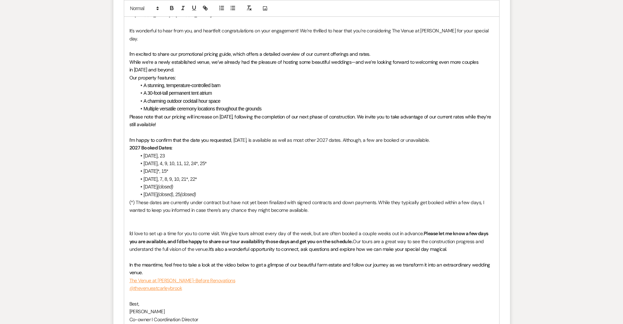
scroll to position [608, 0]
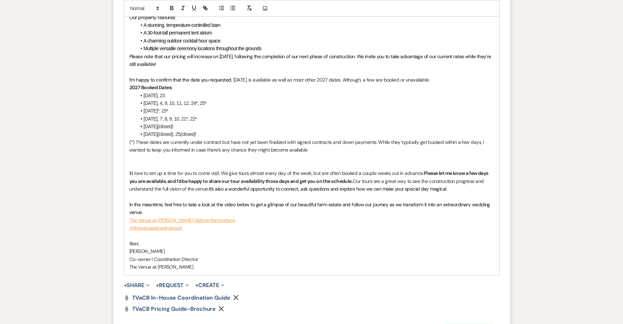
click at [448, 323] on button "Send Message" at bounding box center [470, 330] width 60 height 14
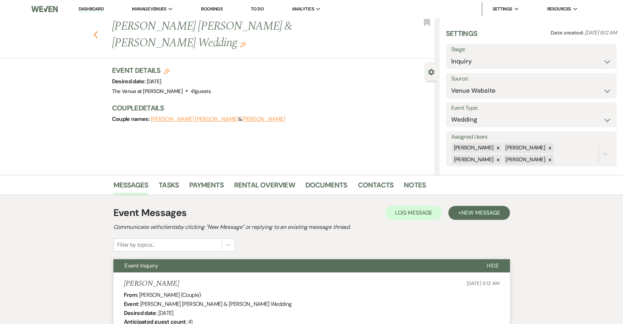
scroll to position [0, 0]
click at [94, 31] on icon "Previous" at bounding box center [95, 35] width 5 height 8
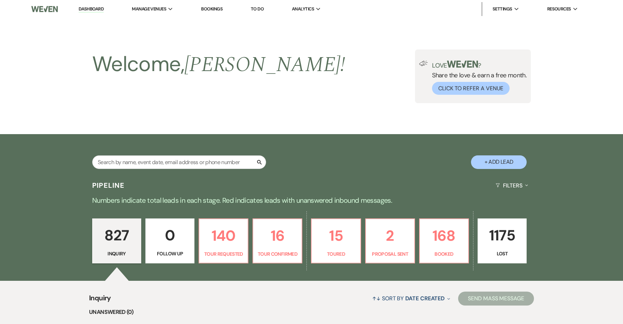
scroll to position [117, 0]
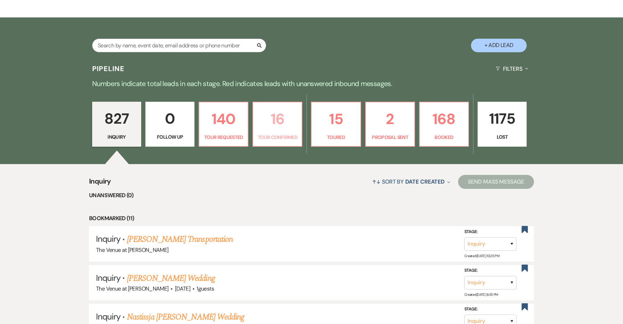
click at [268, 142] on link "16 Tour Confirmed" at bounding box center [278, 124] width 50 height 45
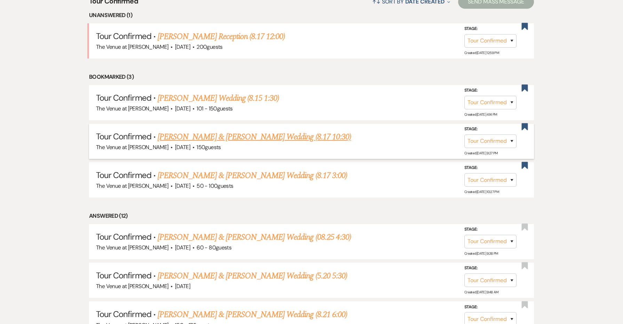
scroll to position [298, 0]
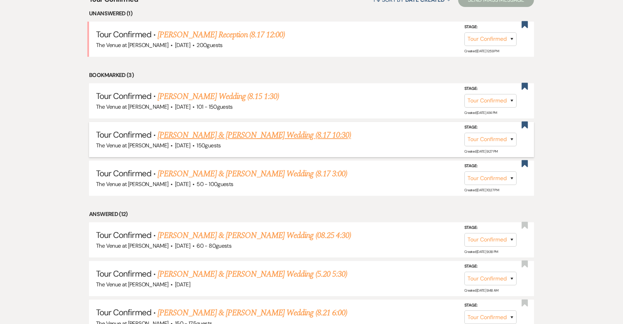
click at [251, 130] on link "[PERSON_NAME] & [PERSON_NAME] Wedding (8.17 10:30)" at bounding box center [255, 135] width 194 height 13
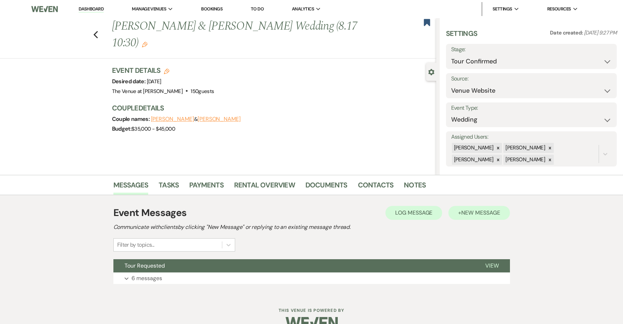
click at [501, 215] on button "+ New Message" at bounding box center [479, 213] width 61 height 14
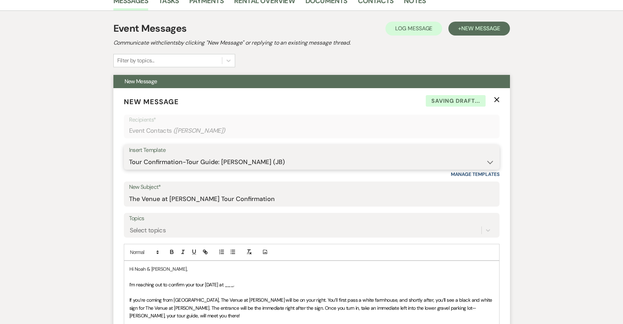
scroll to position [214, 0]
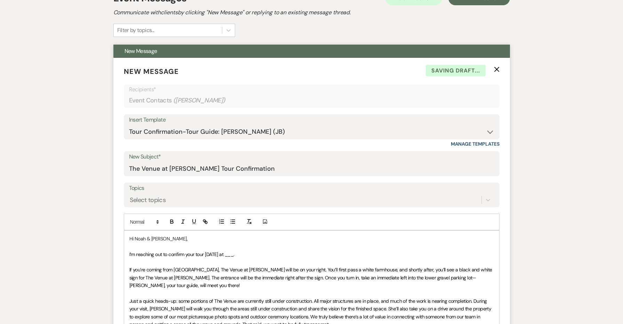
click at [215, 252] on span "I’m reaching out to confirm your tour [DATE] at ___." at bounding box center [181, 254] width 105 height 6
click at [229, 251] on span "I’m reaching out to confirm your tour [DATE] at ___." at bounding box center [181, 254] width 105 height 6
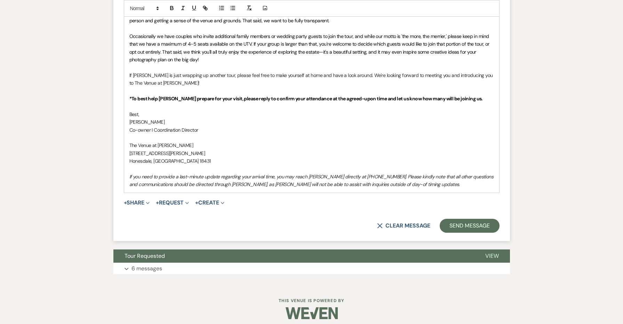
scroll to position [517, 0]
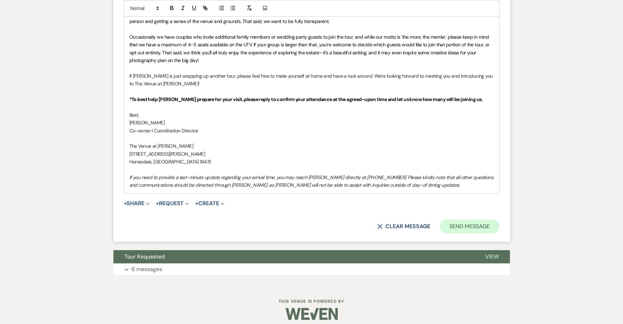
click at [448, 222] on button "Send Message" at bounding box center [470, 226] width 60 height 14
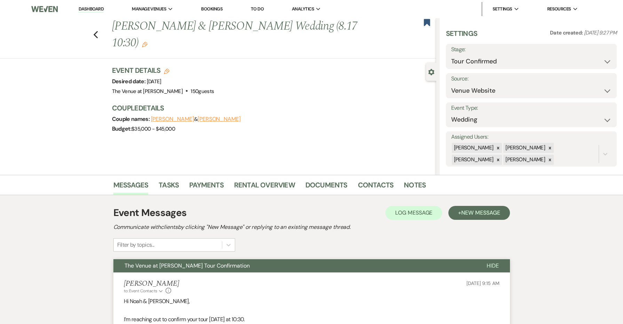
scroll to position [0, 0]
click at [95, 31] on use "button" at bounding box center [95, 35] width 5 height 8
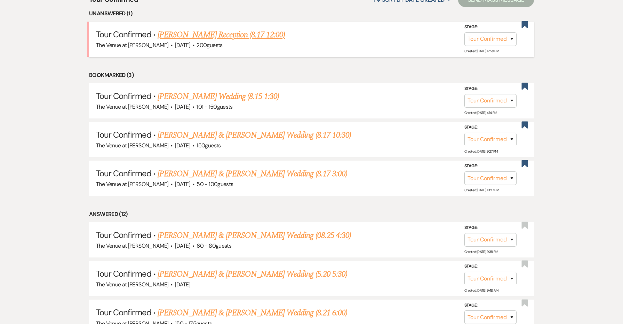
click at [231, 38] on link "[PERSON_NAME] Reception (8.17 12:00)" at bounding box center [221, 35] width 127 height 13
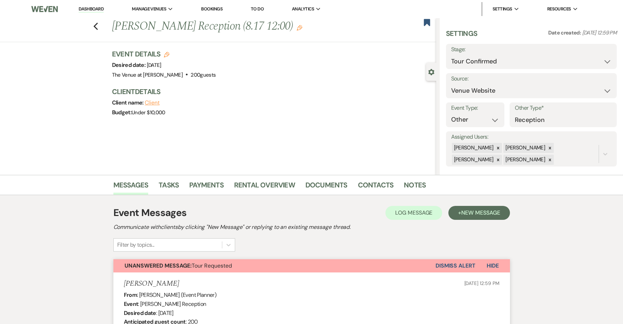
click at [461, 263] on button "Dismiss Alert" at bounding box center [456, 265] width 40 height 13
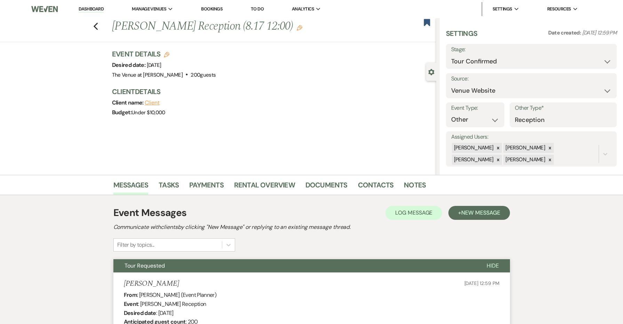
click at [451, 266] on button "Tour Requested" at bounding box center [294, 265] width 362 height 13
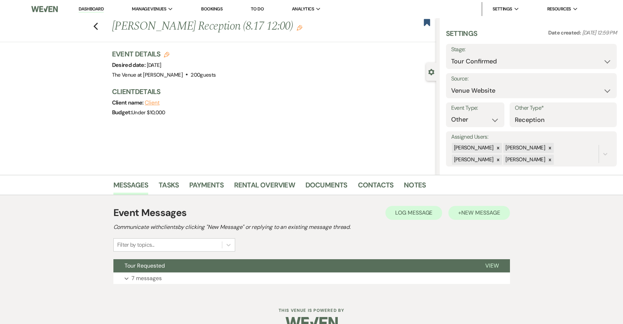
click at [478, 219] on button "+ New Message" at bounding box center [479, 213] width 61 height 14
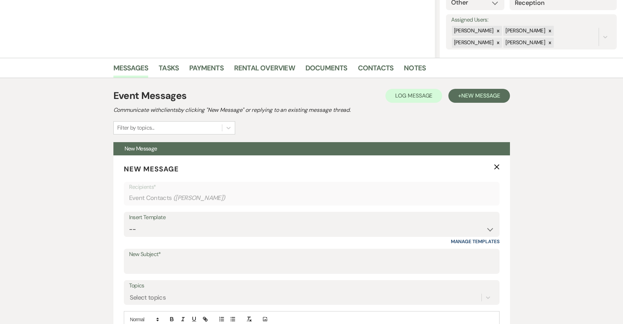
scroll to position [169, 0]
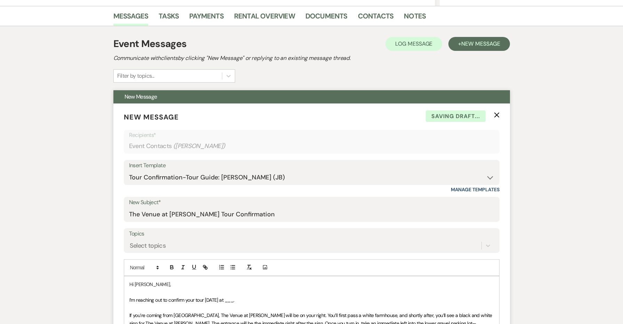
click at [208, 297] on span "I’m reaching out to confirm your tour [DATE] at ___." at bounding box center [181, 300] width 105 height 6
click at [231, 299] on span "I’m reaching out to confirm your tour [DATE] at ___." at bounding box center [181, 300] width 105 height 6
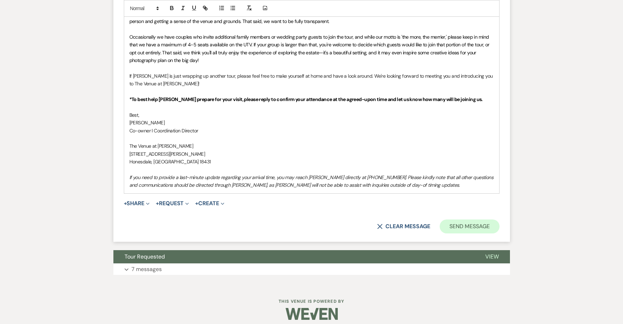
click at [476, 221] on button "Send Message" at bounding box center [470, 226] width 60 height 14
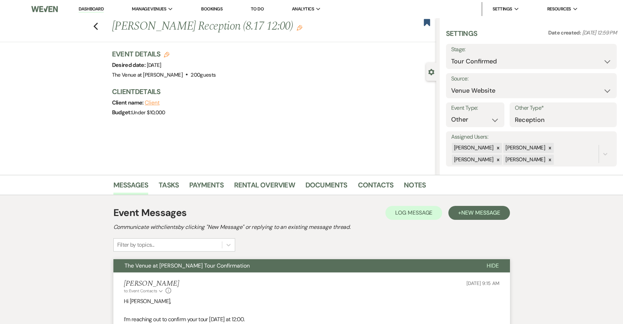
scroll to position [0, 0]
click at [96, 25] on icon "Previous" at bounding box center [95, 26] width 5 height 8
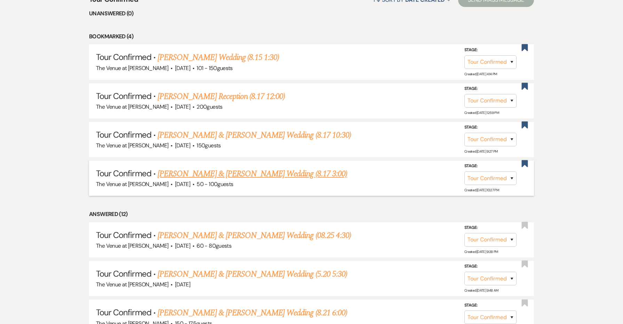
click at [214, 173] on link "[PERSON_NAME] & [PERSON_NAME] Wedding (8.17 3:00)" at bounding box center [253, 173] width 190 height 13
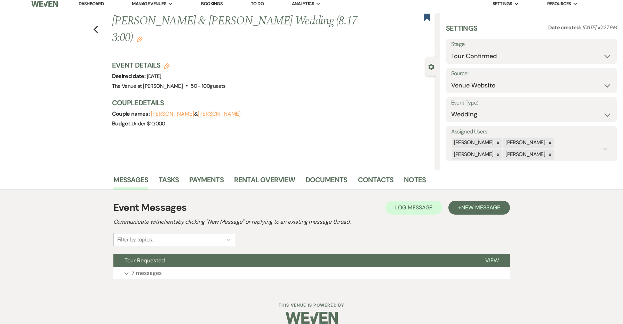
scroll to position [6, 0]
click at [479, 206] on span "New Message" at bounding box center [481, 206] width 39 height 7
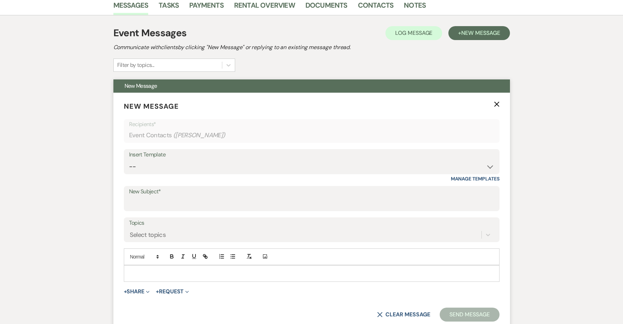
scroll to position [218, 0]
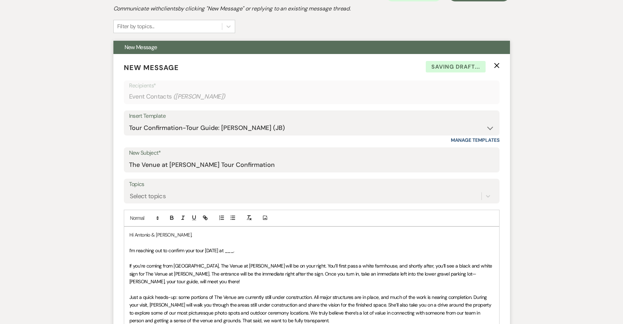
click at [217, 247] on span "I’m reaching out to confirm your tour [DATE] at ___." at bounding box center [181, 250] width 105 height 6
click at [230, 249] on span "I’m reaching out to confirm your tour [DATE] at ___." at bounding box center [181, 250] width 105 height 6
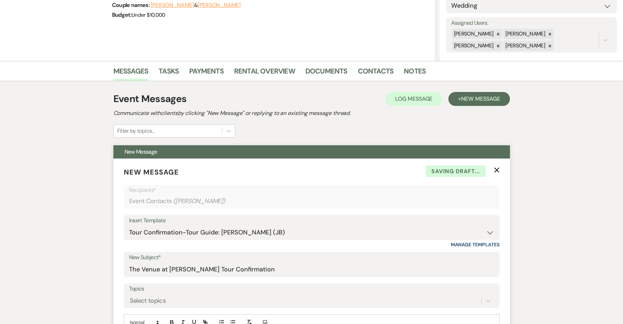
scroll to position [305, 0]
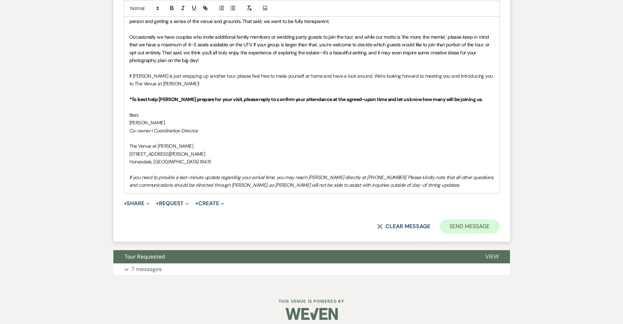
click at [458, 223] on button "Send Message" at bounding box center [470, 226] width 60 height 14
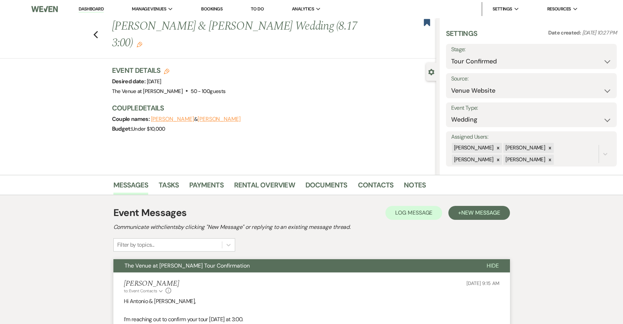
scroll to position [0, 0]
click at [94, 39] on div "Previous [PERSON_NAME] & [PERSON_NAME] Wedding (8.17 3:00) Edit Bookmark" at bounding box center [217, 38] width 440 height 40
click at [96, 36] on use "button" at bounding box center [95, 35] width 5 height 8
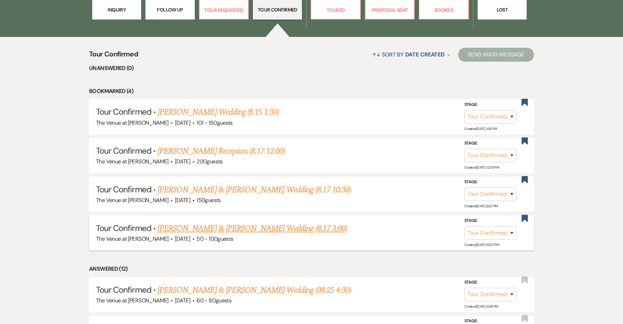
scroll to position [176, 0]
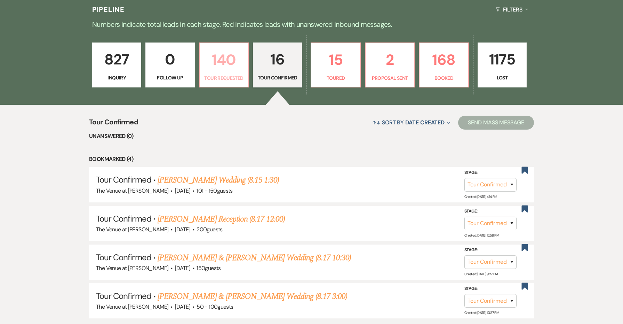
click at [218, 75] on p "Tour Requested" at bounding box center [224, 78] width 40 height 8
